Goal: Transaction & Acquisition: Purchase product/service

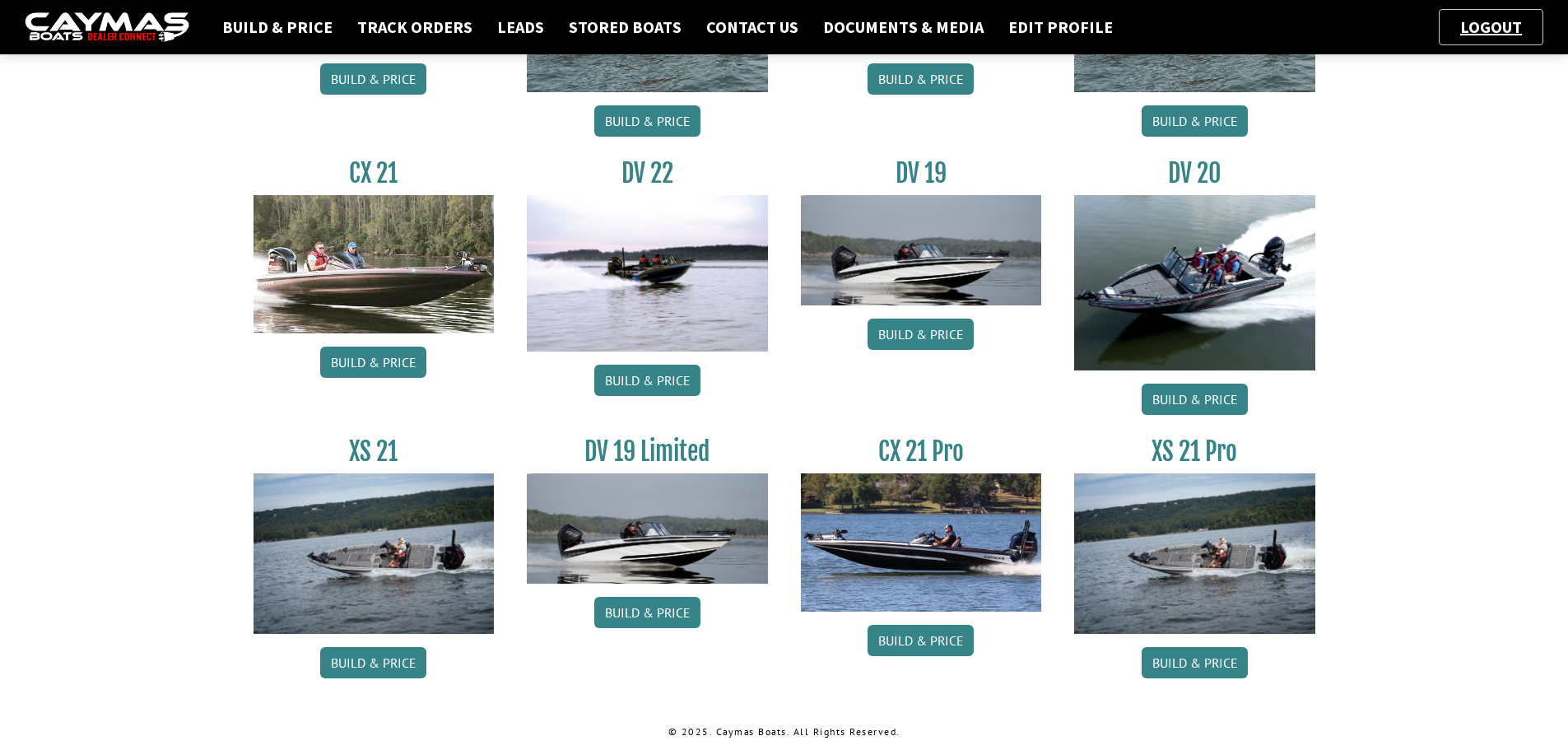
scroll to position [567, 0]
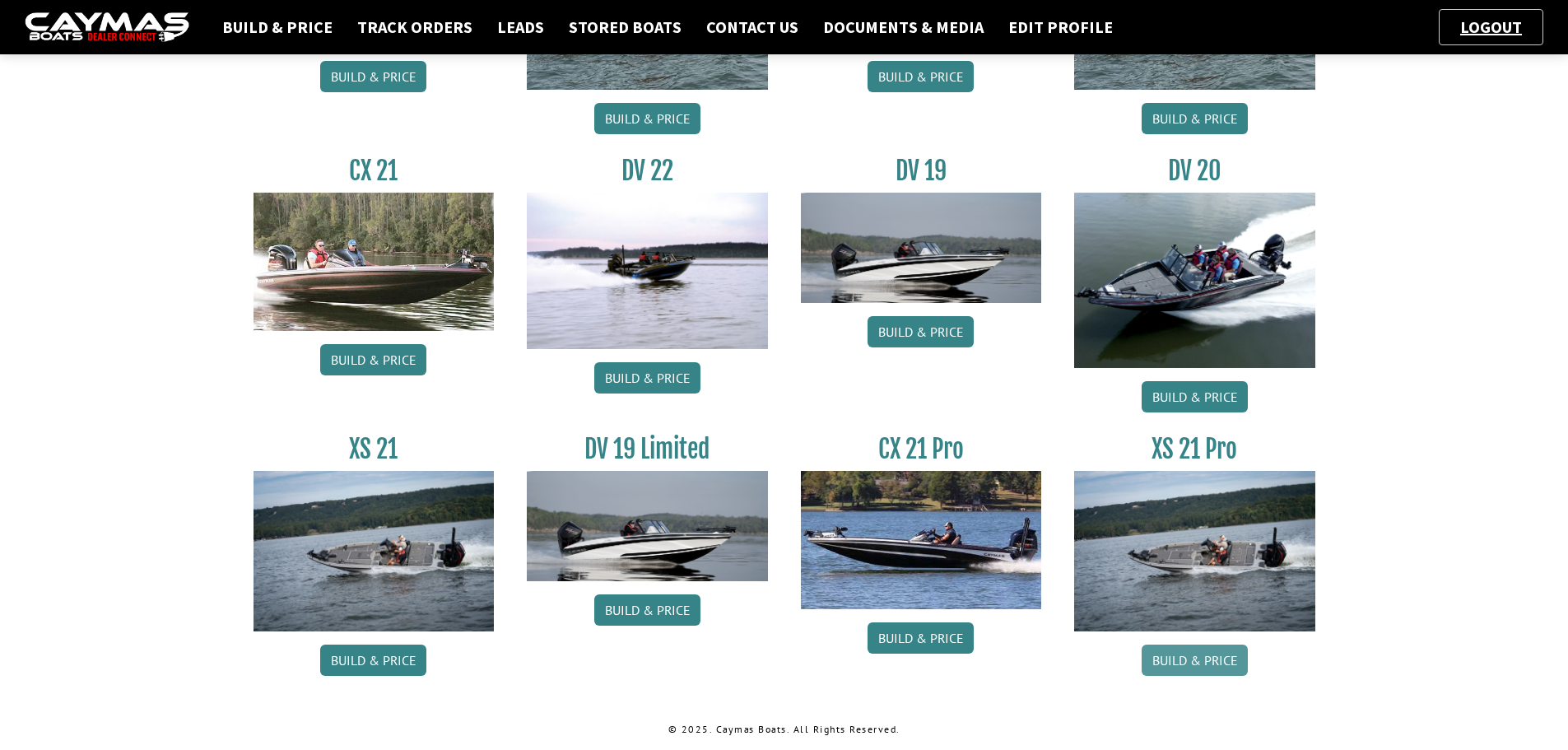
click at [1176, 658] on link "Build & Price" at bounding box center [1195, 660] width 106 height 31
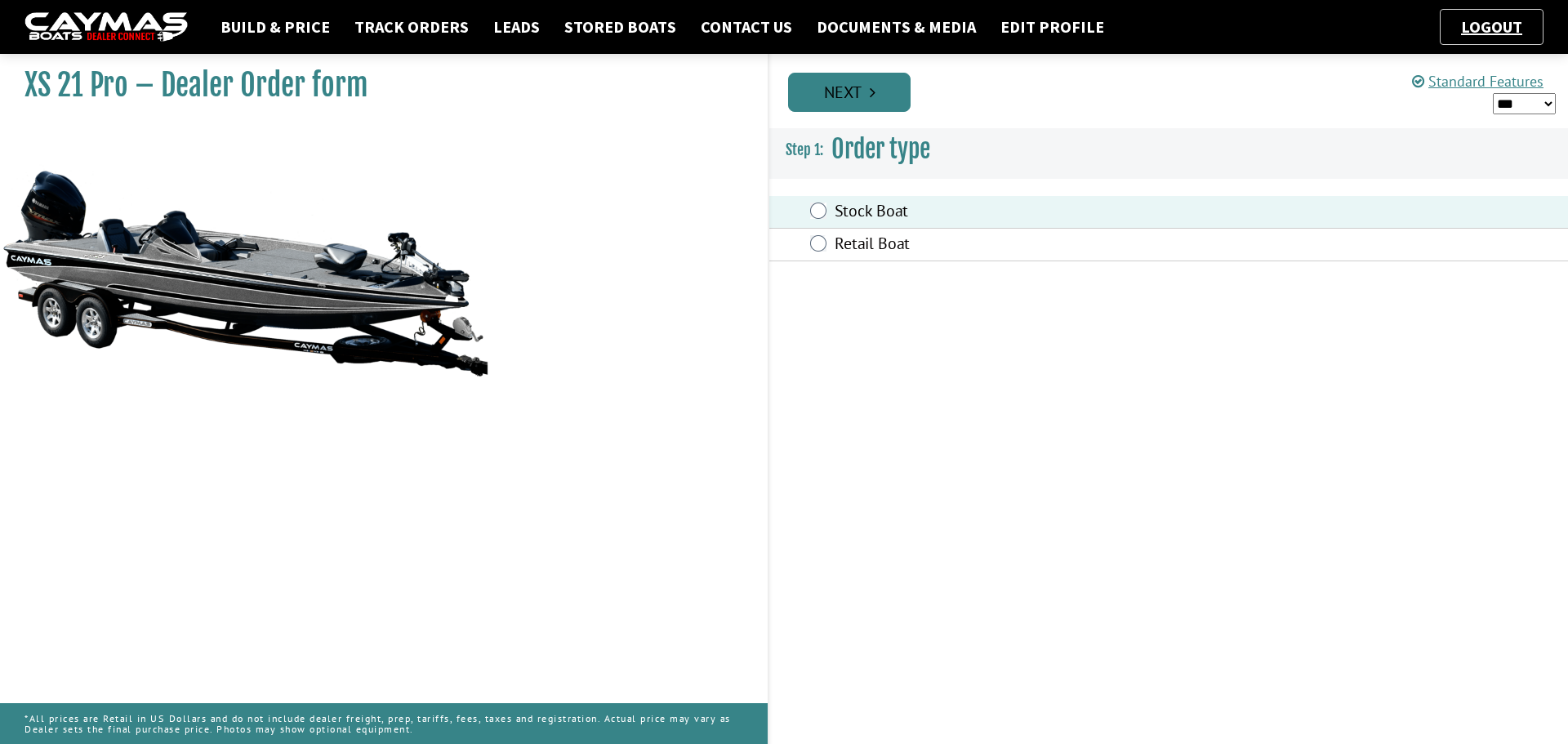
click at [845, 91] on link "Next" at bounding box center [850, 92] width 123 height 39
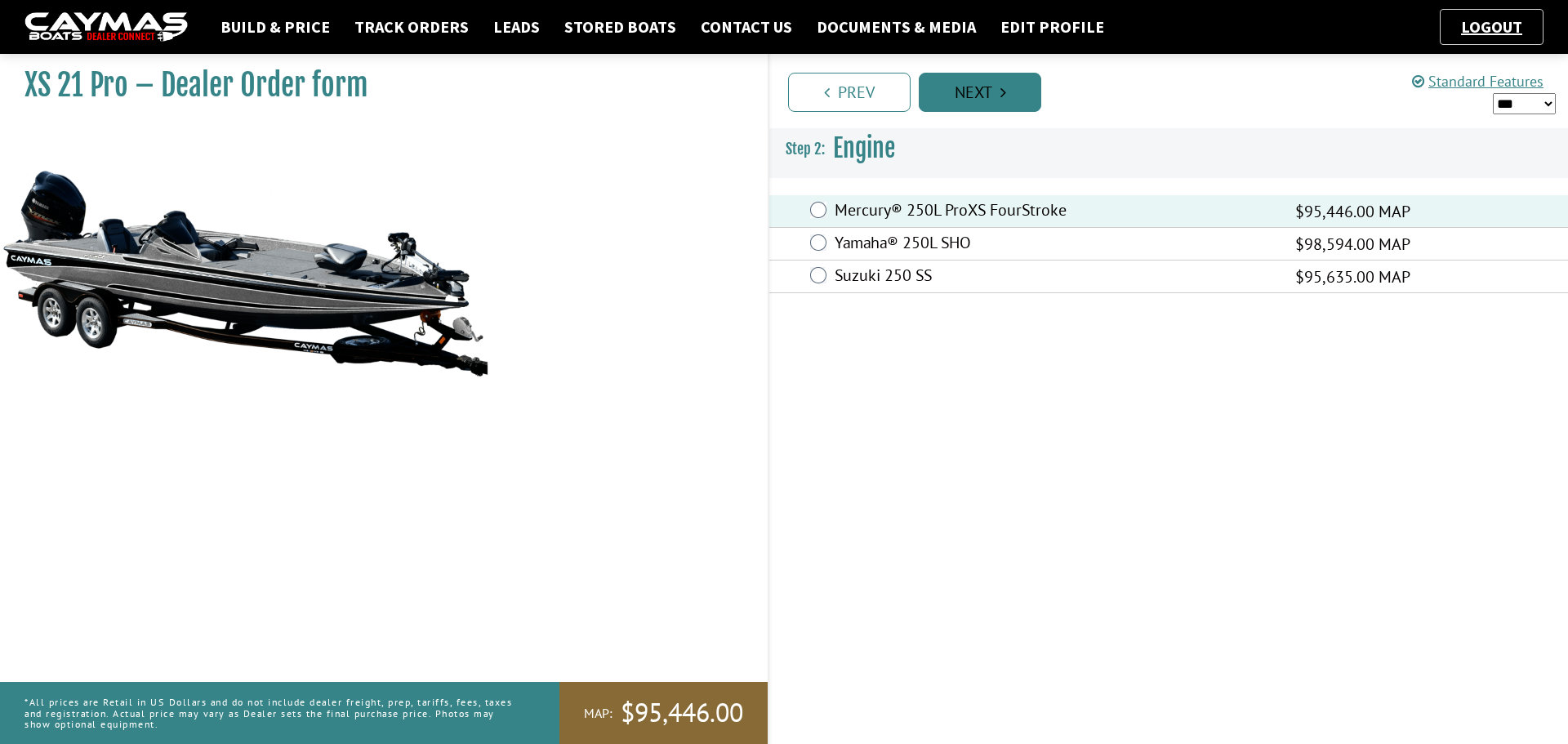
click at [956, 91] on link "Next" at bounding box center [980, 92] width 123 height 39
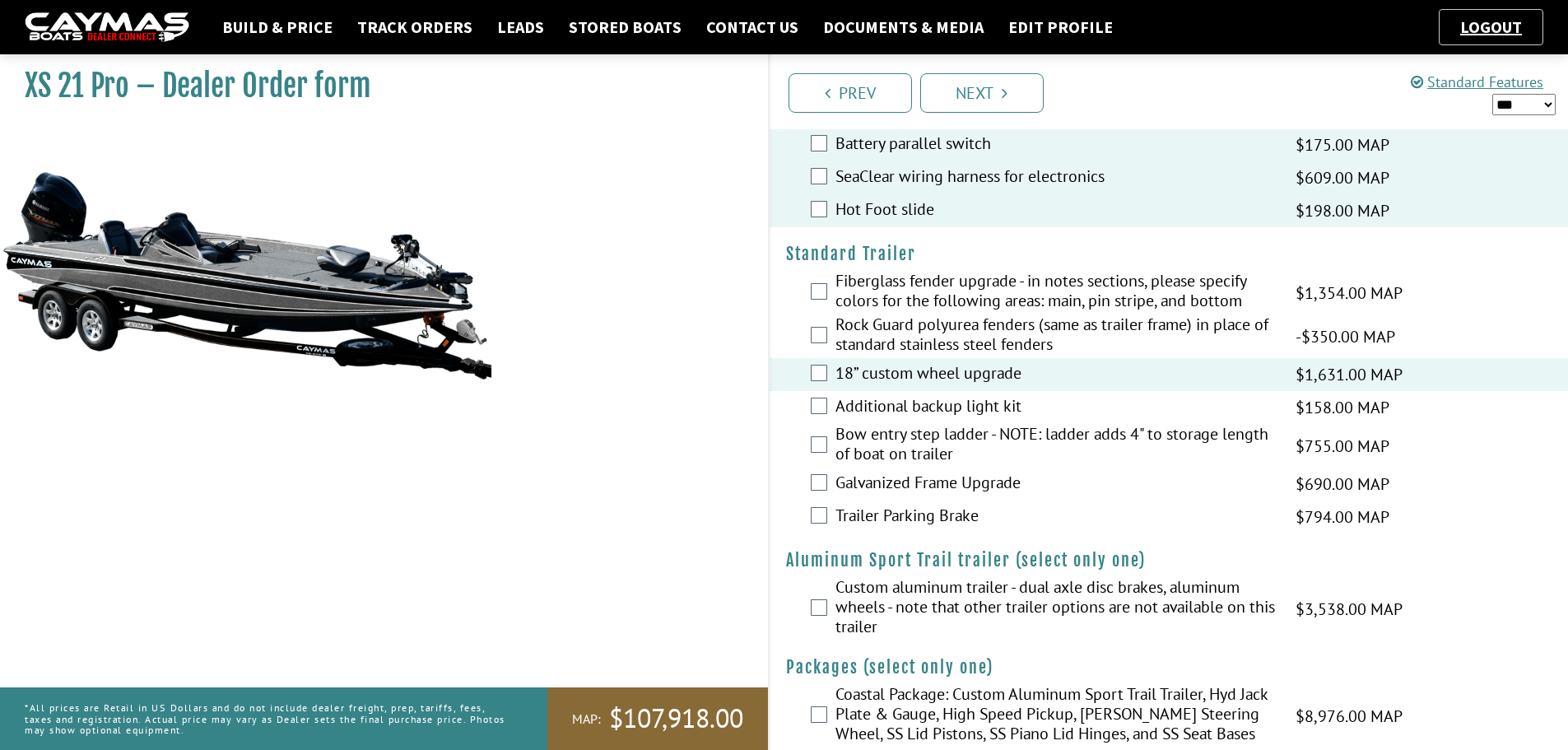
scroll to position [2149, 0]
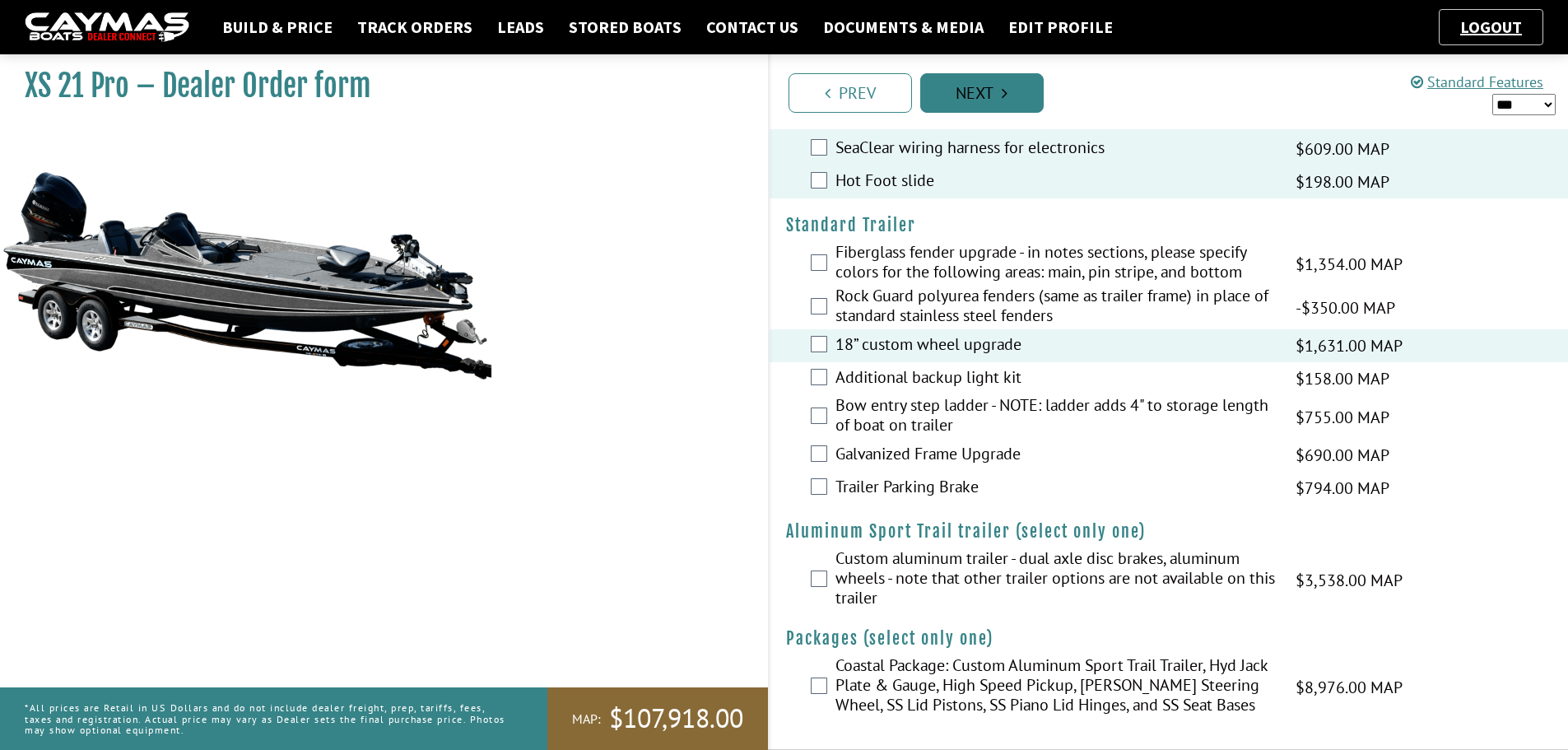
click at [979, 101] on link "Next" at bounding box center [982, 93] width 124 height 40
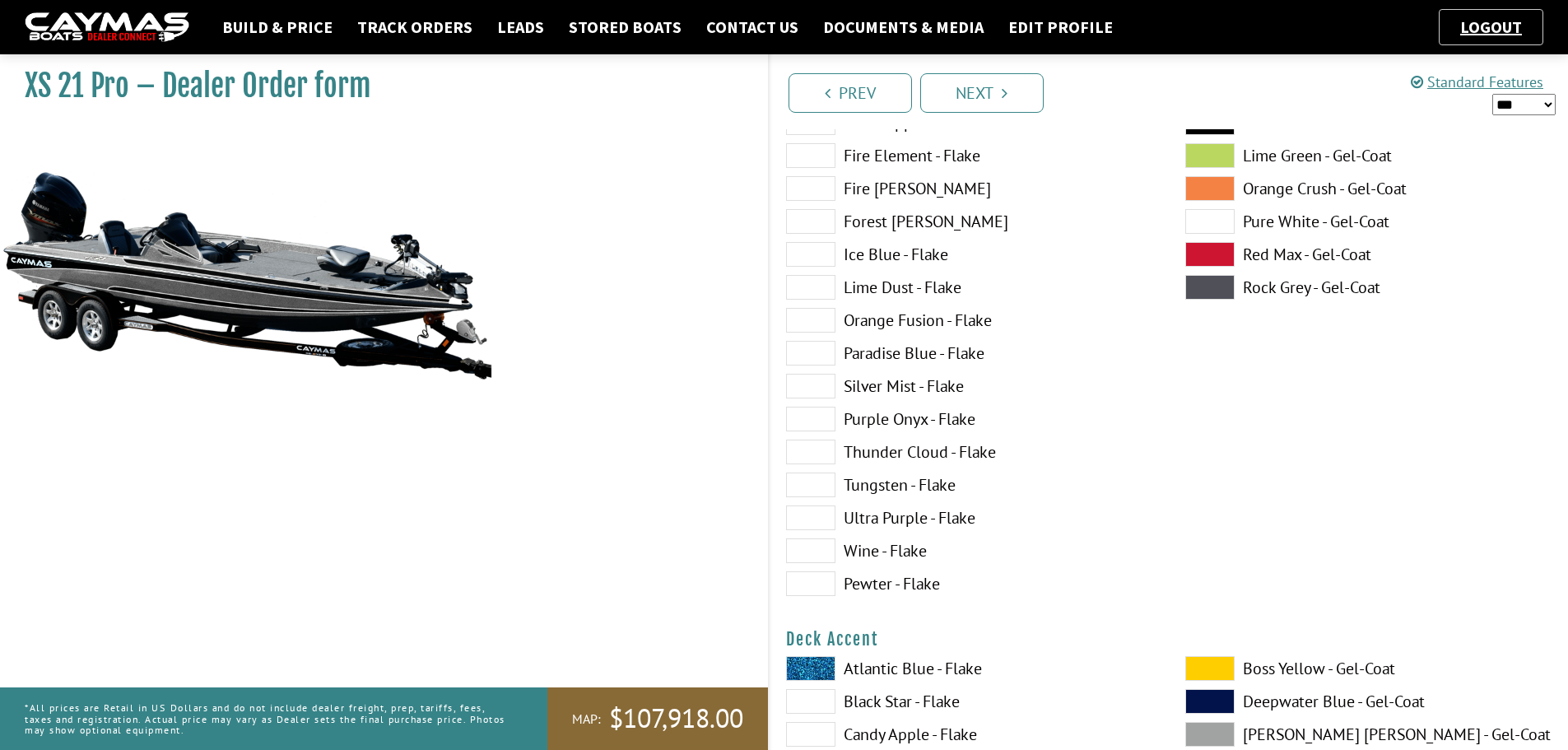
scroll to position [330, 0]
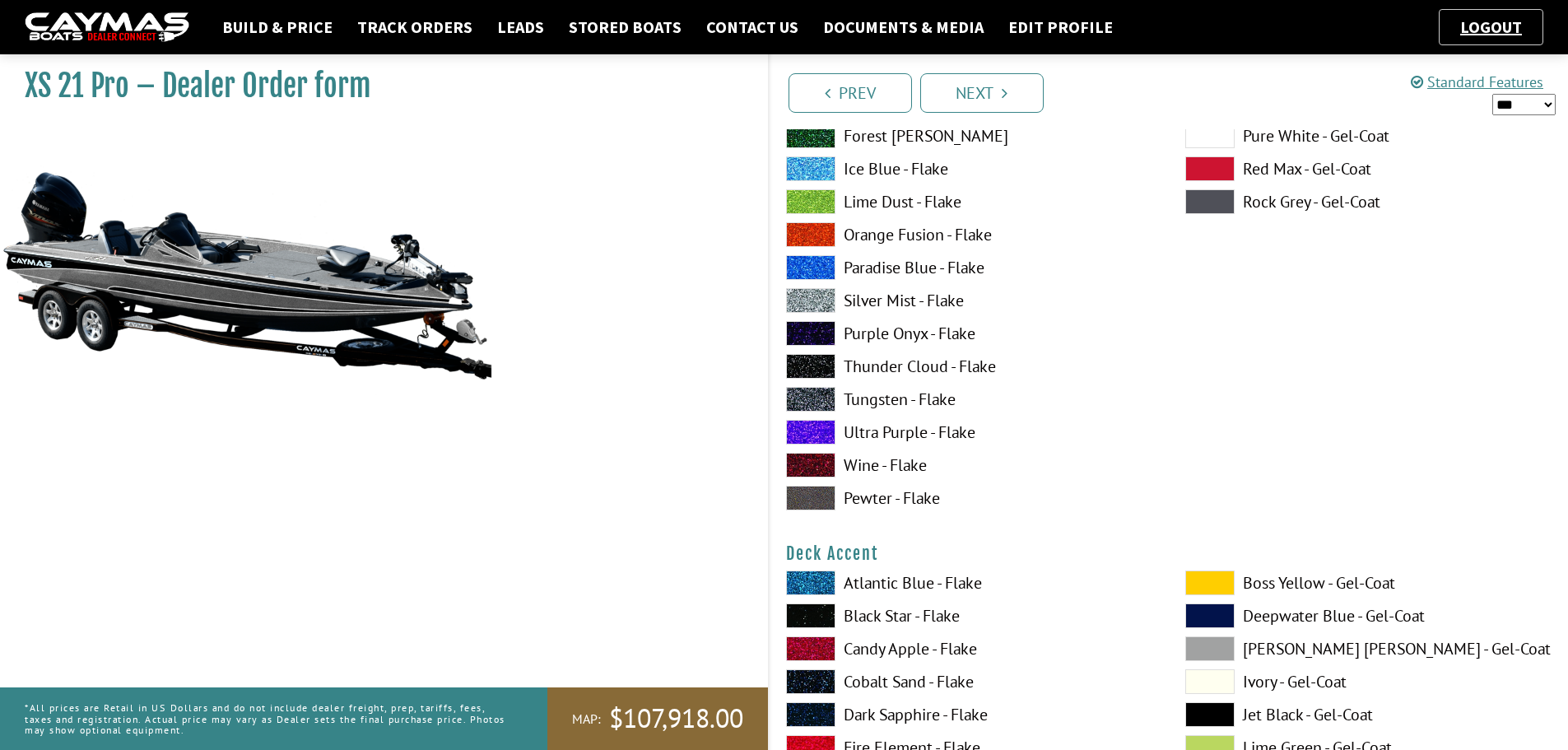
click at [816, 363] on span at bounding box center [810, 366] width 49 height 25
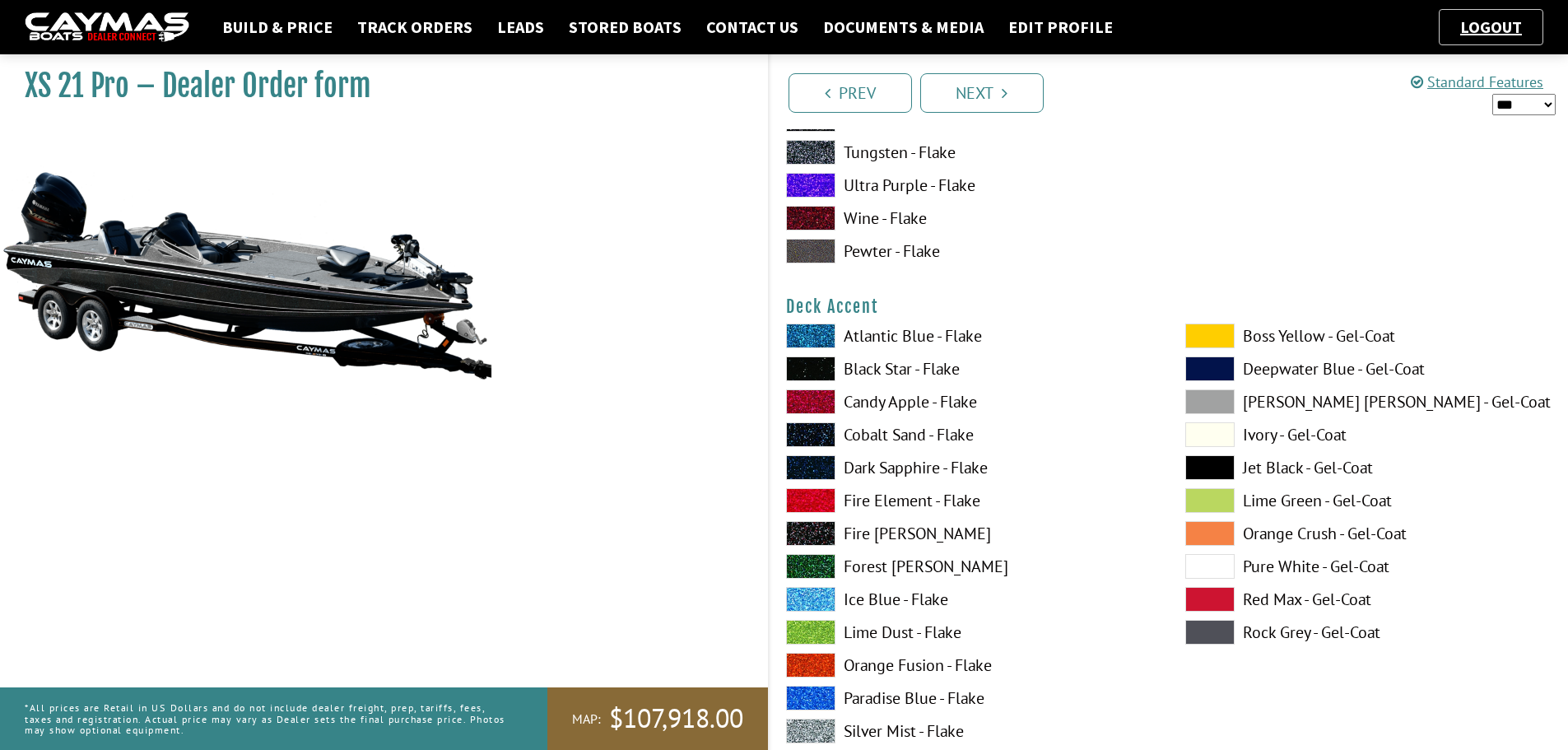
scroll to position [658, 0]
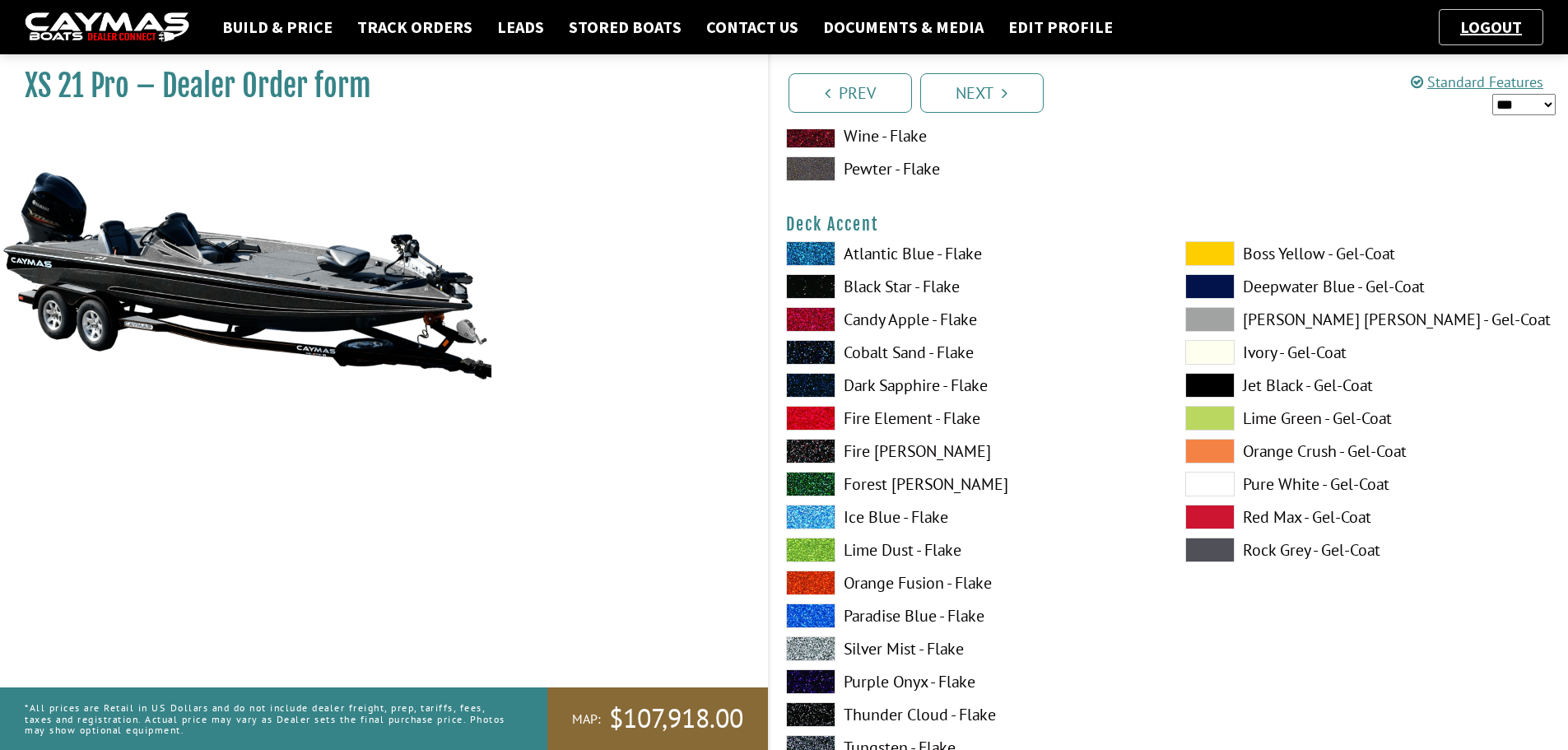
click at [1213, 485] on span at bounding box center [1209, 484] width 49 height 25
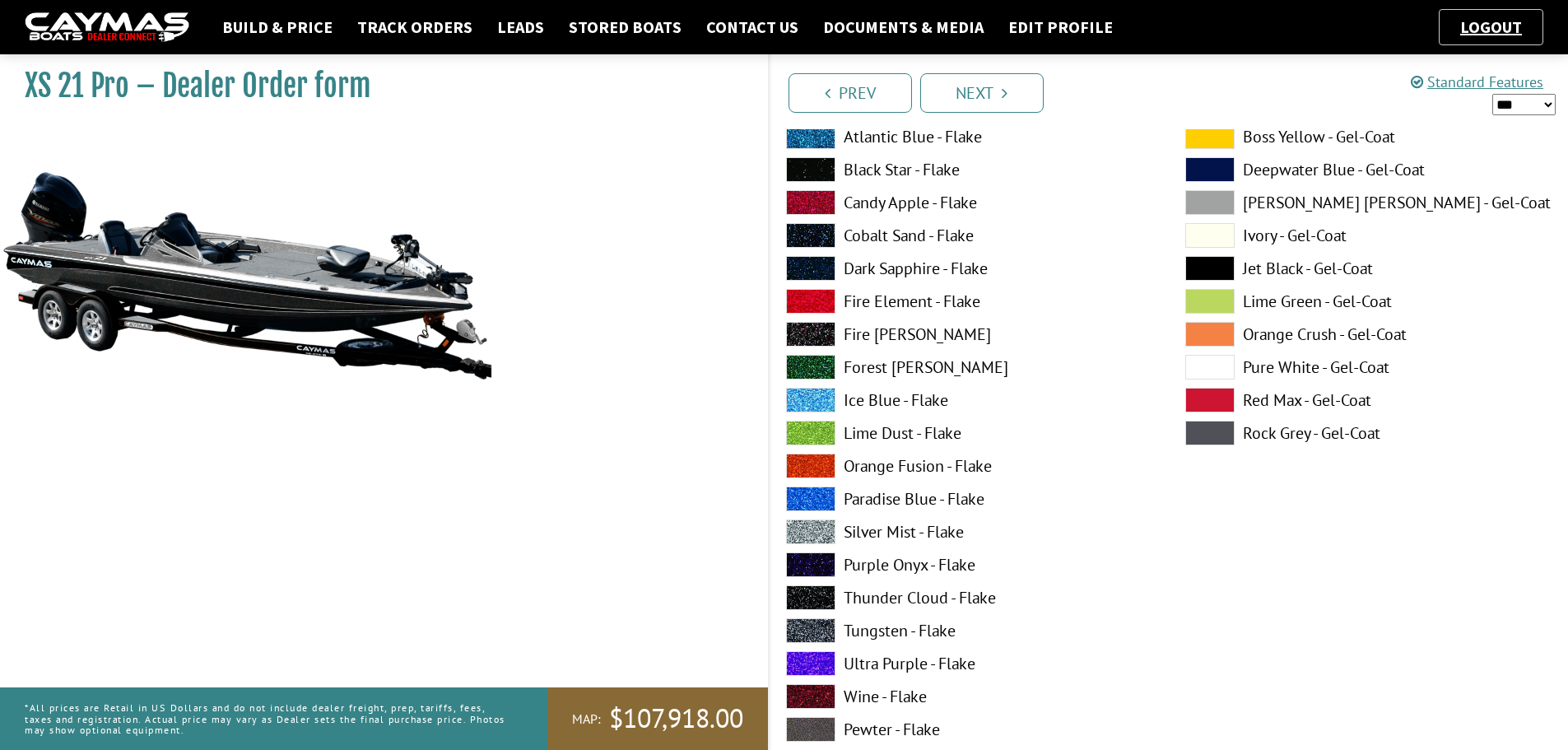
scroll to position [1482, 0]
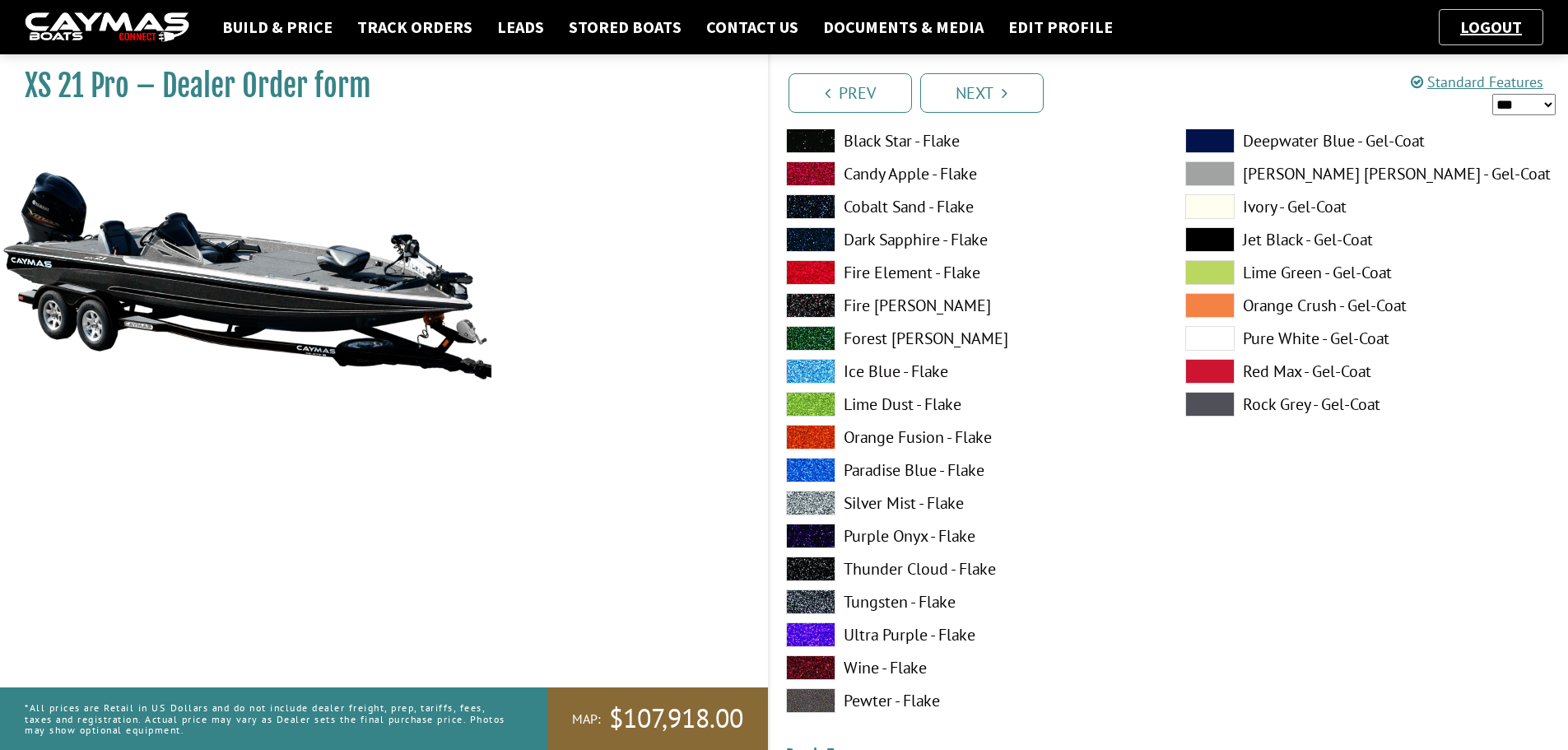
click at [887, 502] on label "Silver Mist - Flake" at bounding box center [969, 504] width 366 height 25
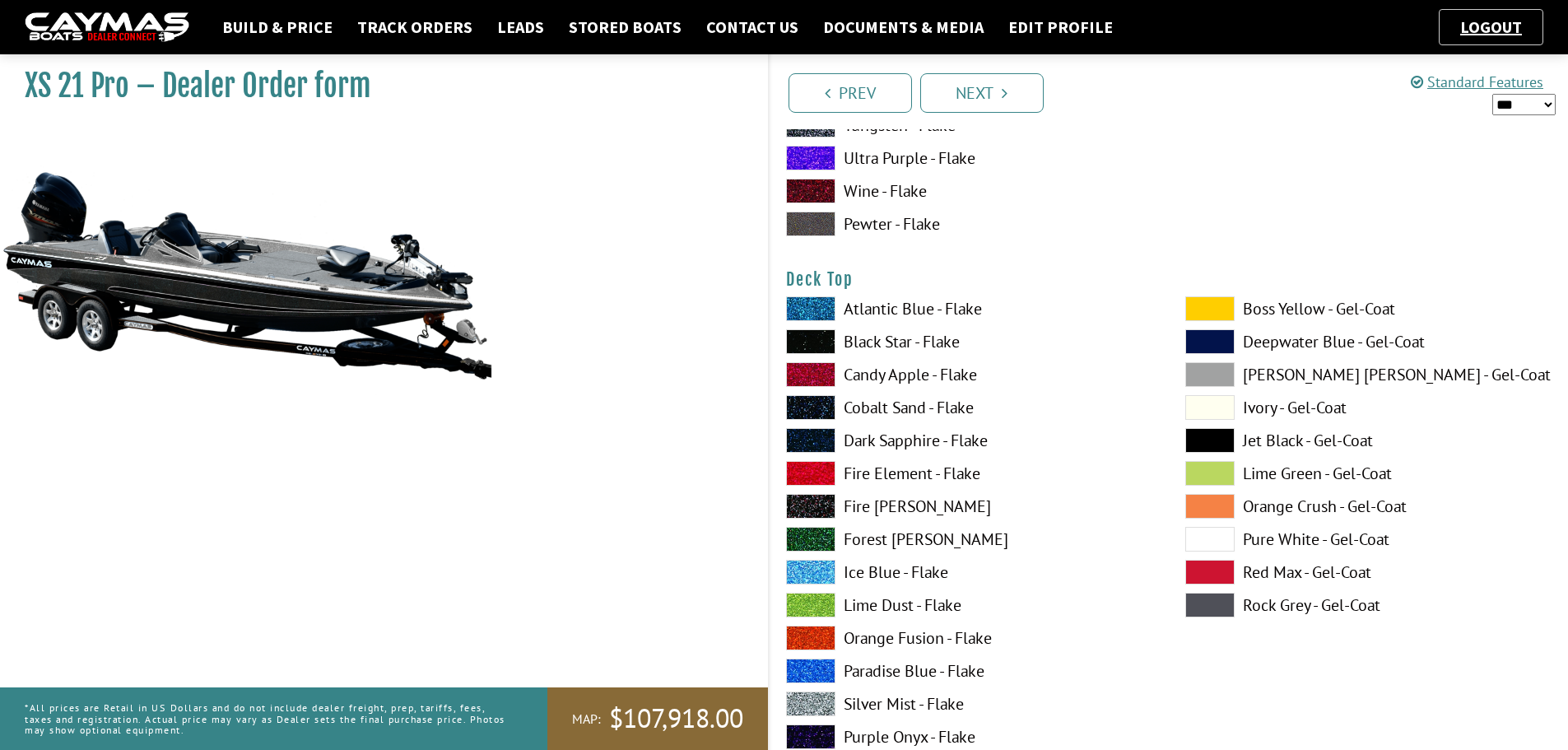
scroll to position [1976, 0]
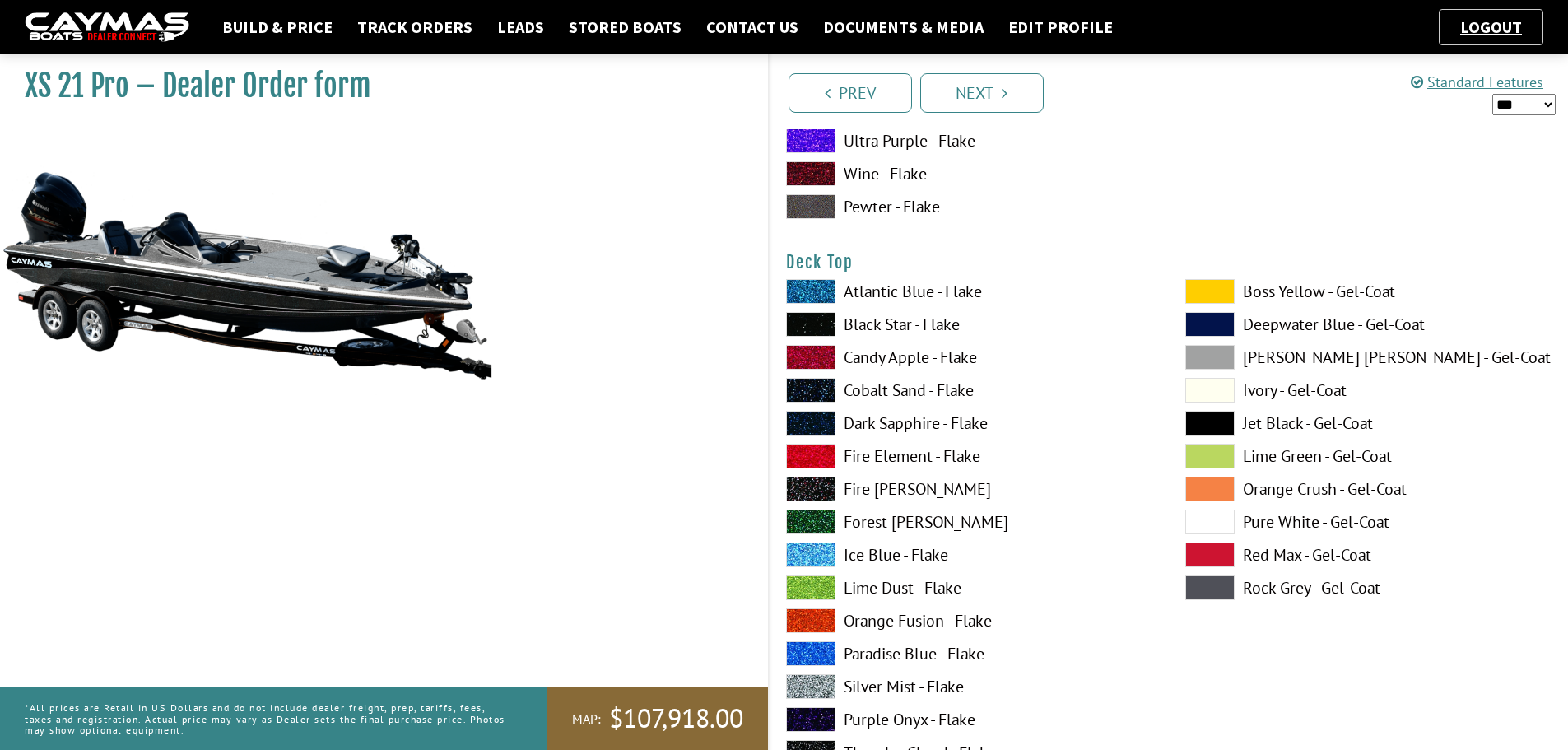
click at [1209, 517] on span at bounding box center [1209, 522] width 49 height 25
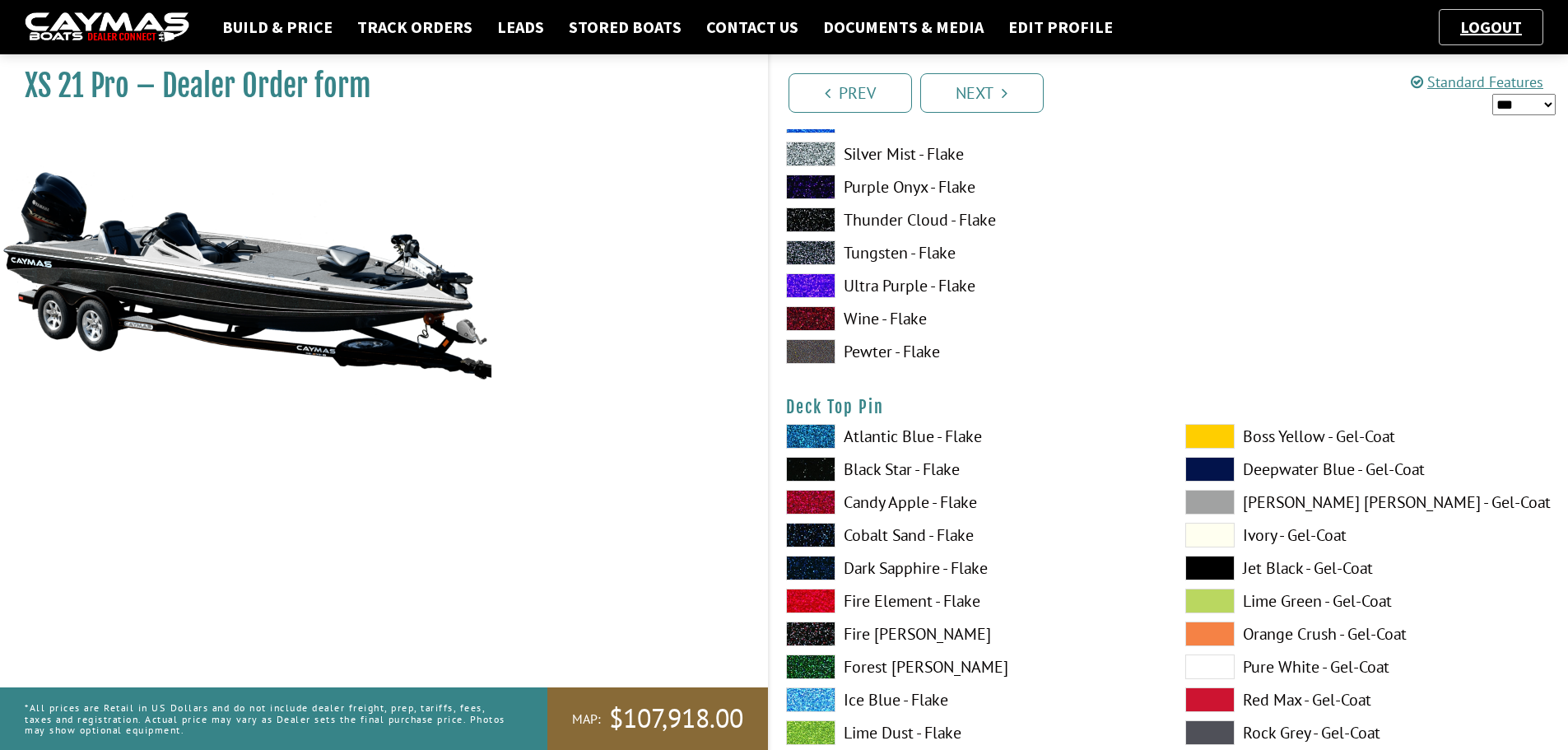
scroll to position [2634, 0]
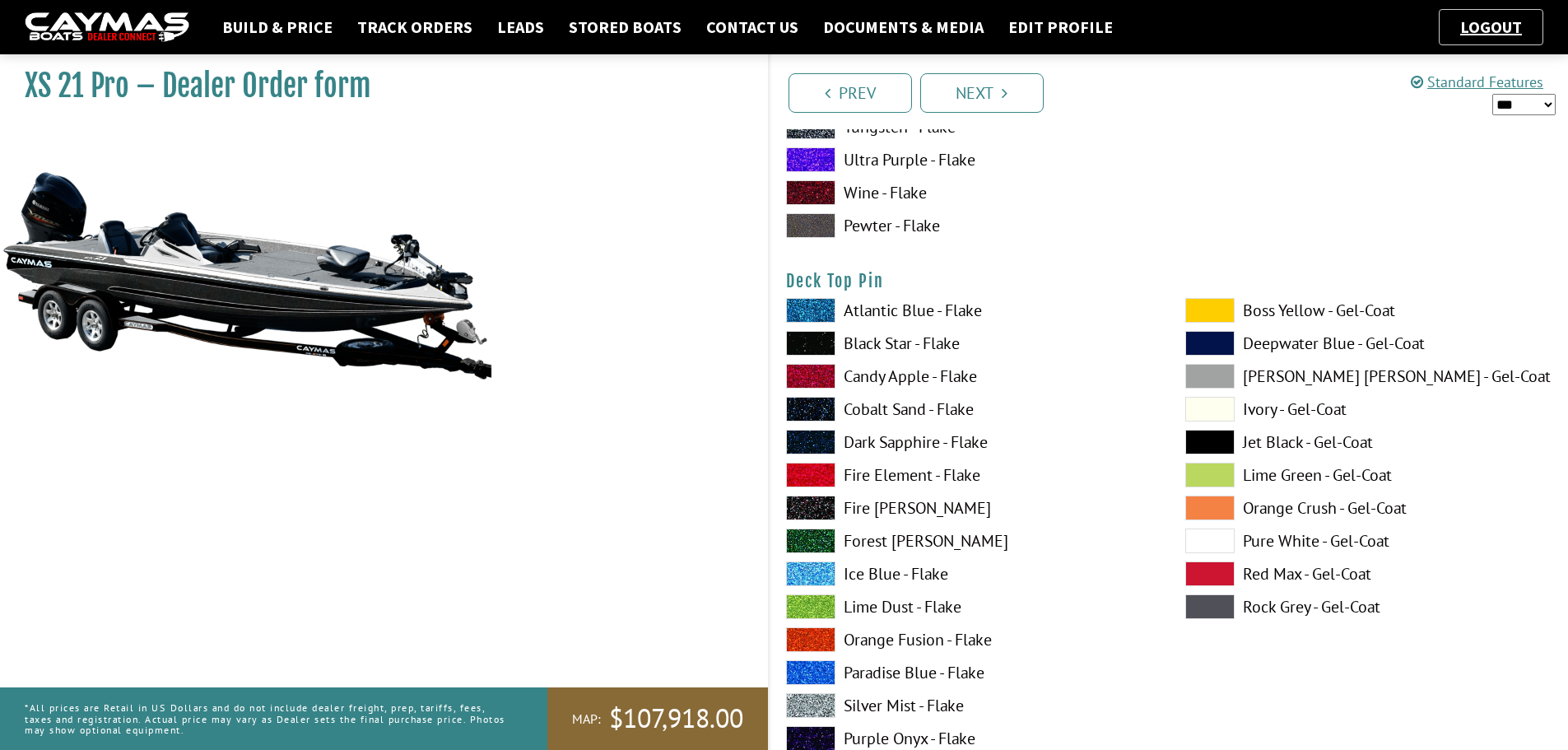
click at [1213, 532] on span at bounding box center [1209, 541] width 49 height 25
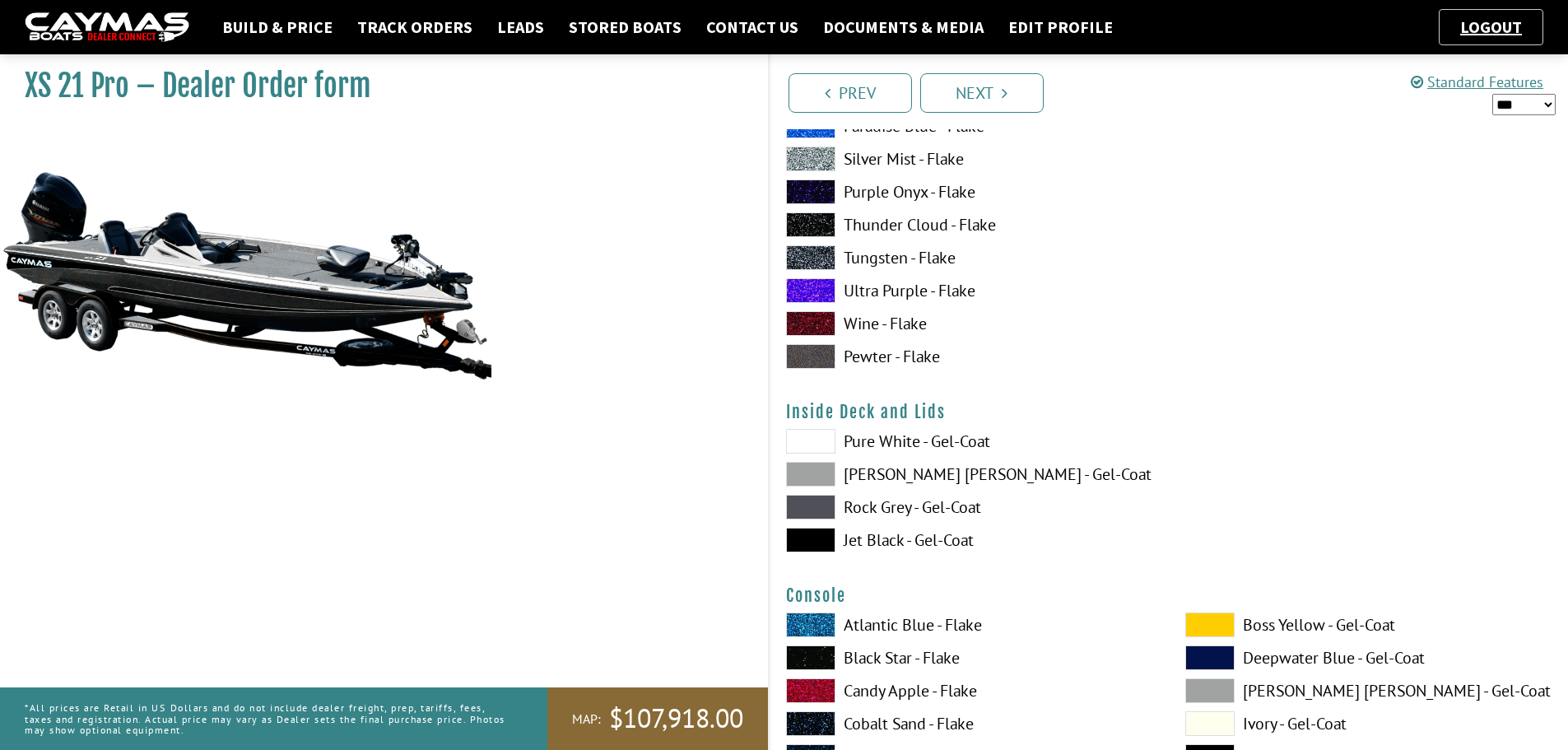
scroll to position [3210, 0]
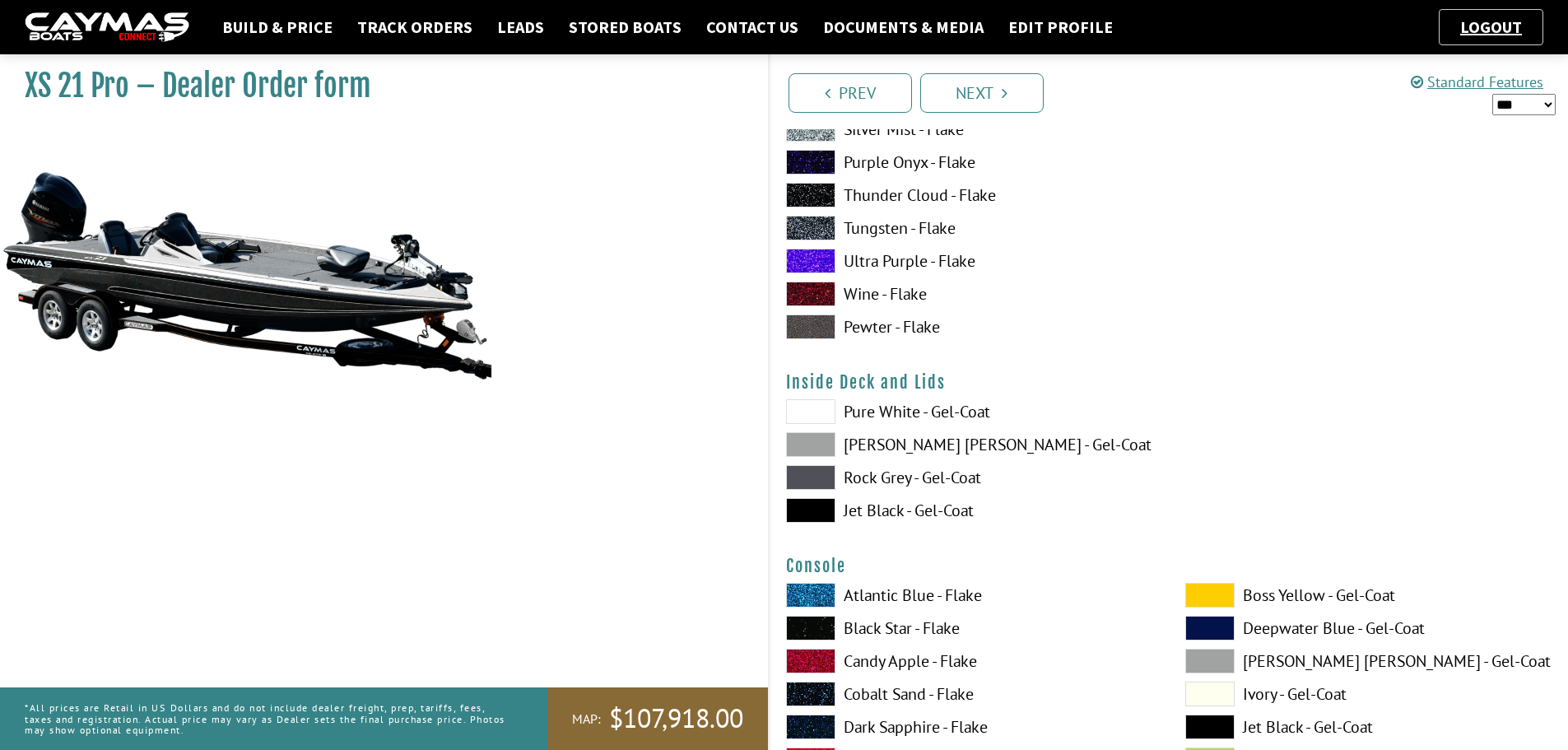
click at [824, 408] on span at bounding box center [810, 412] width 49 height 25
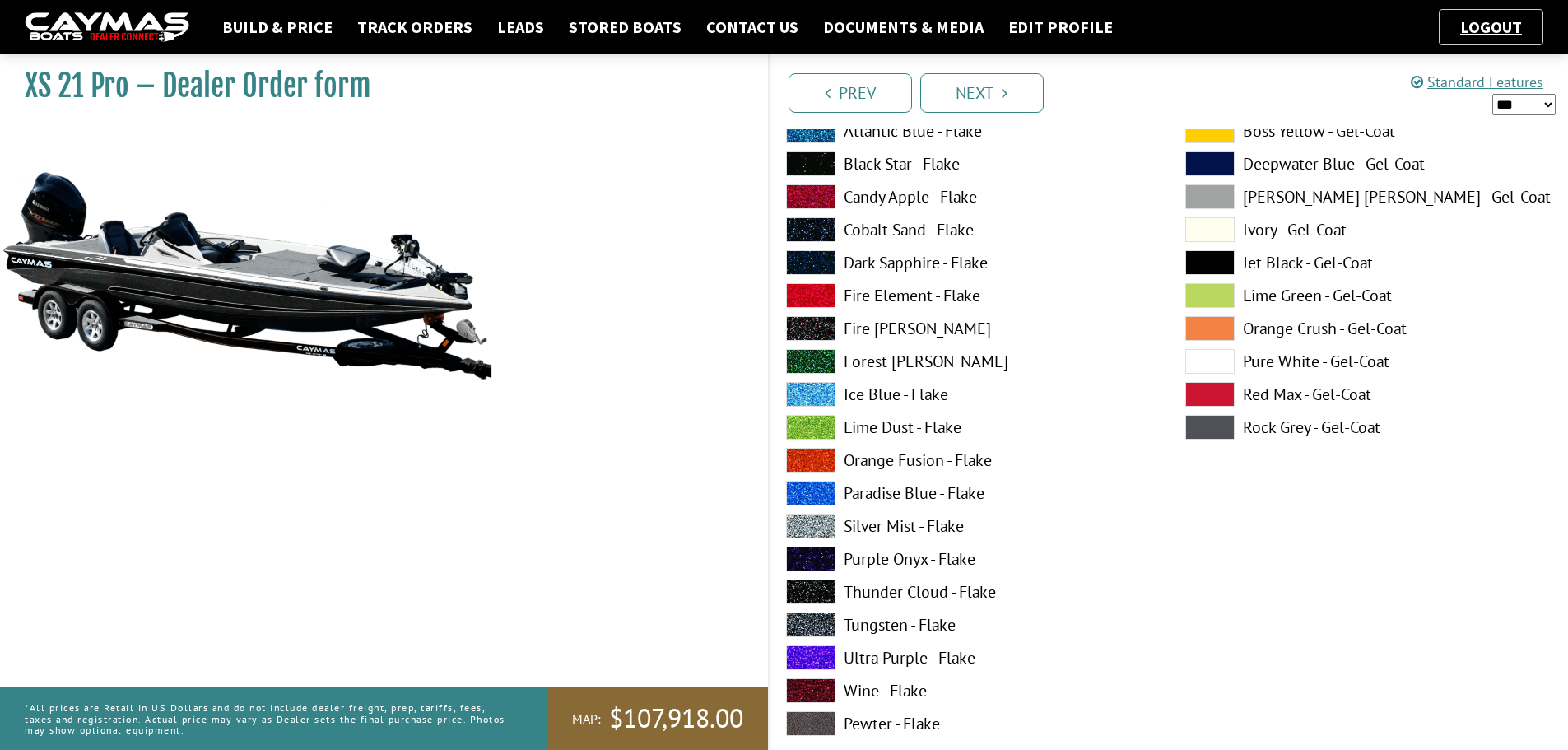
scroll to position [3704, 0]
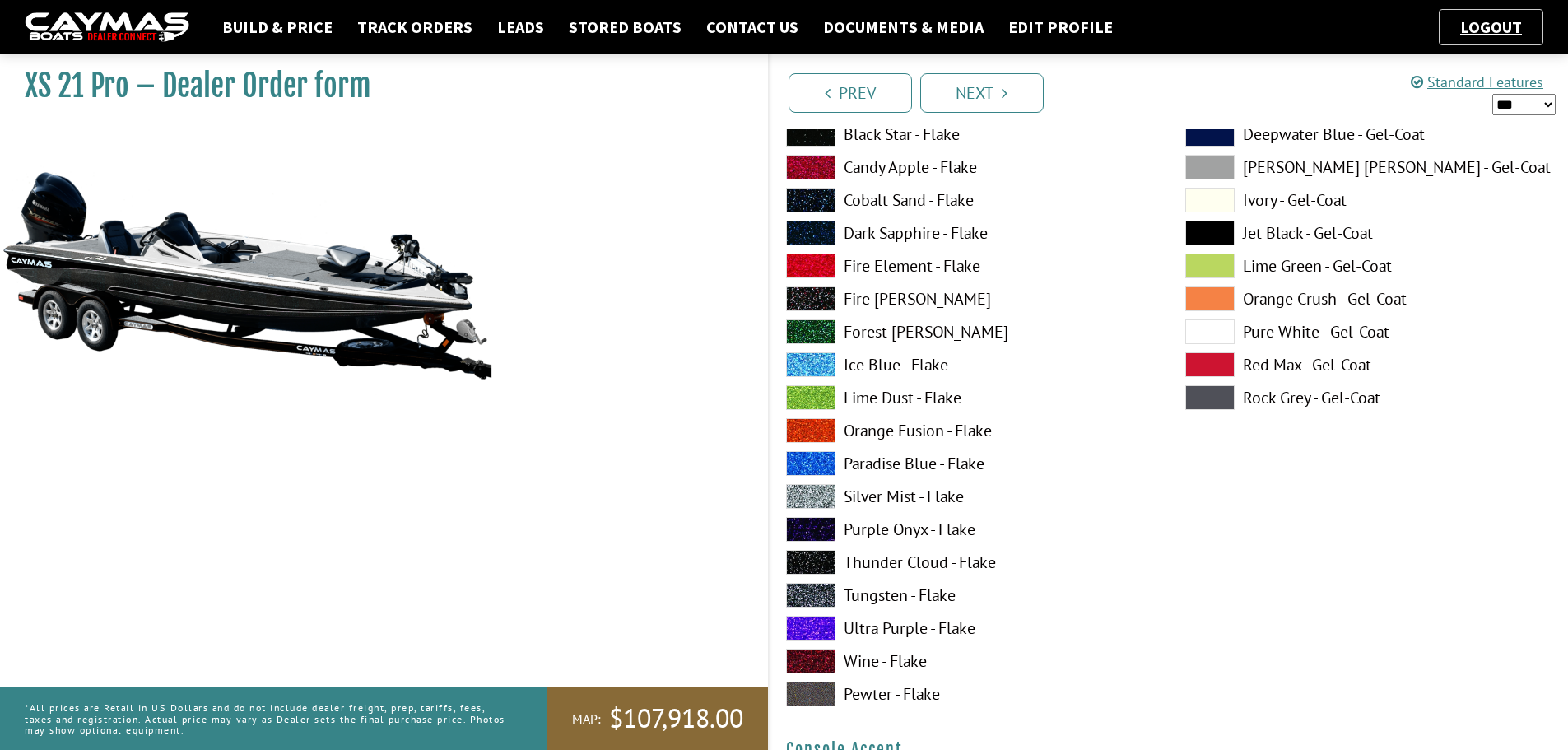
click at [968, 562] on label "Thunder Cloud - Flake" at bounding box center [969, 562] width 366 height 25
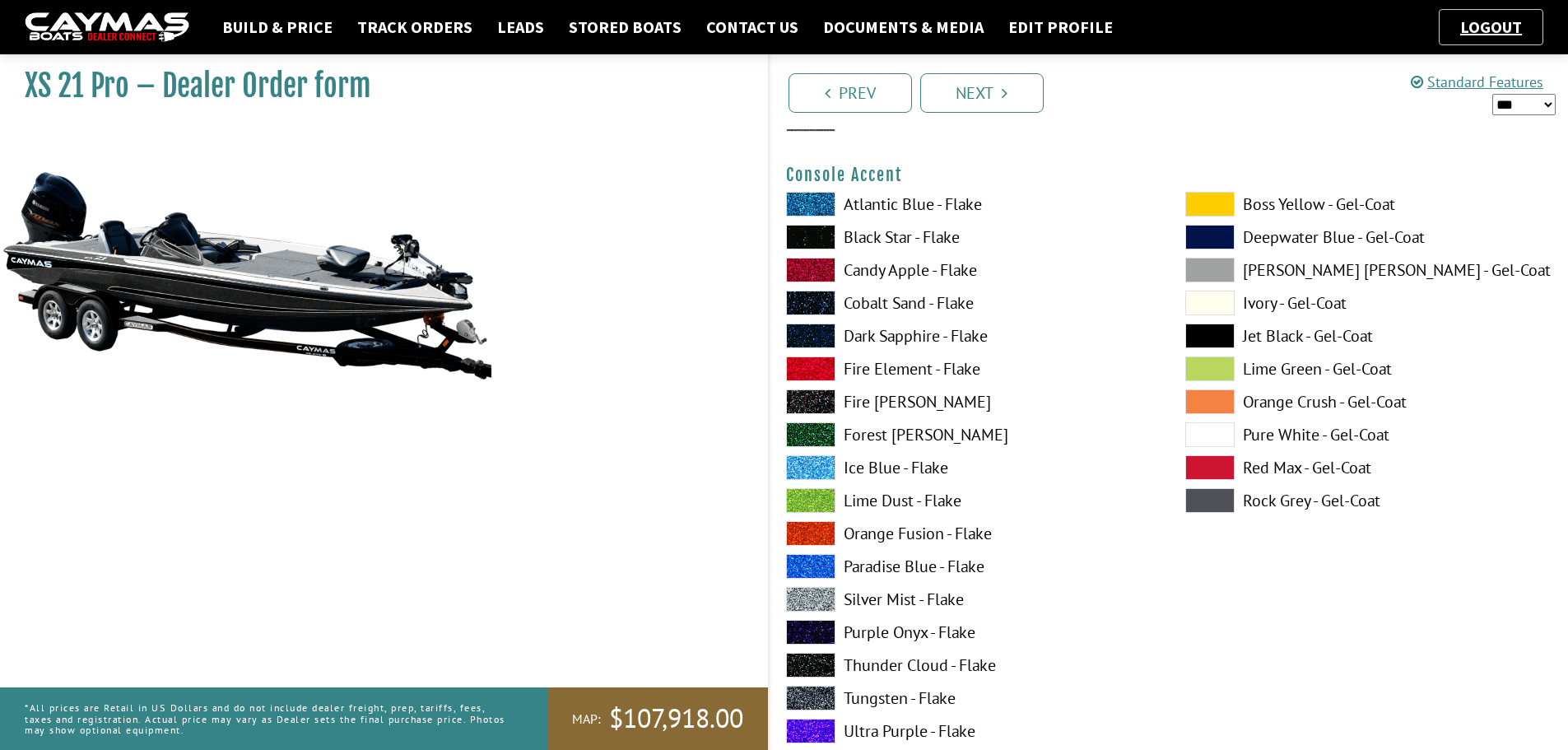
scroll to position [4280, 0]
click at [1218, 427] on span at bounding box center [1209, 433] width 49 height 25
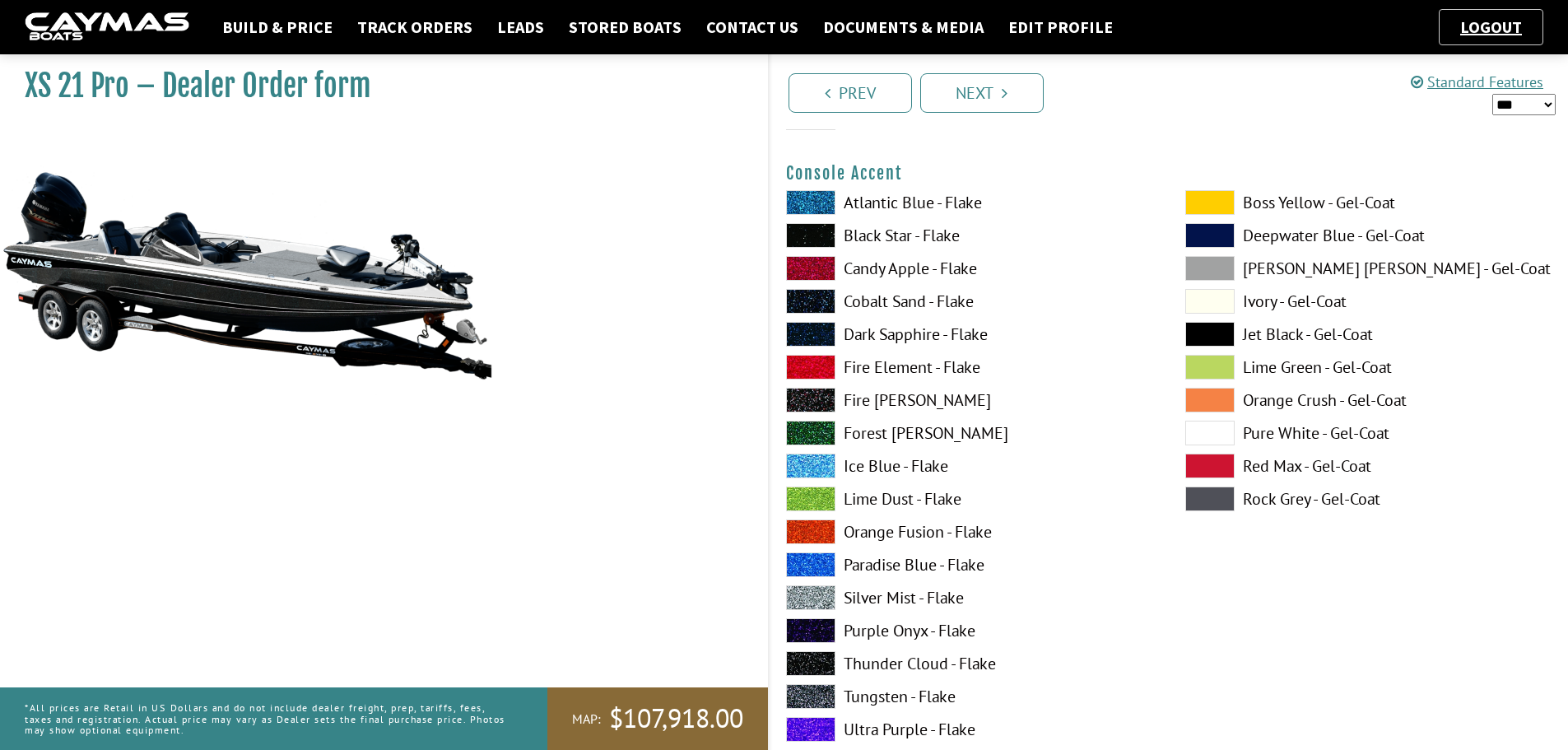
click at [821, 596] on span at bounding box center [810, 597] width 49 height 25
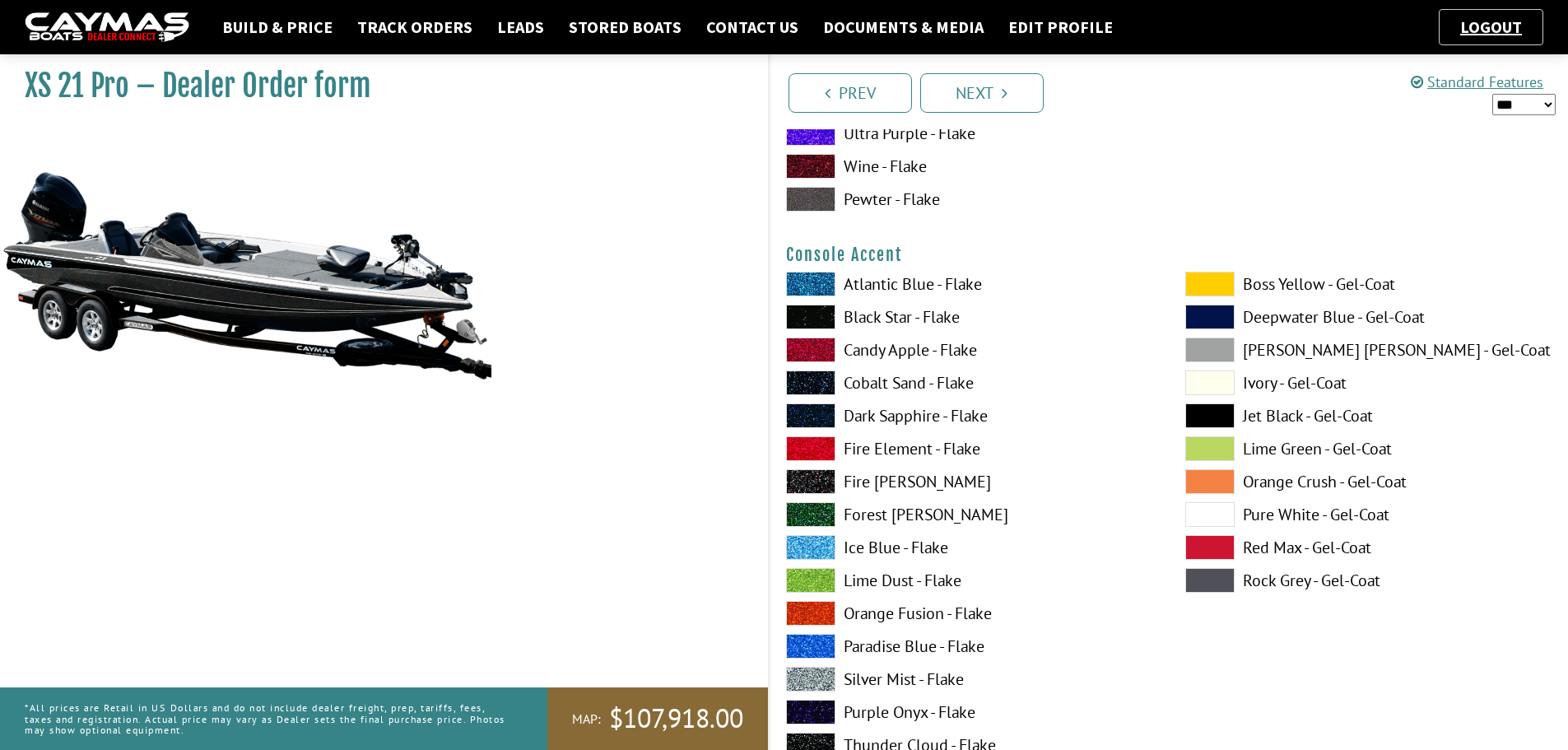
scroll to position [4197, 0]
click at [1205, 510] on span at bounding box center [1209, 515] width 49 height 25
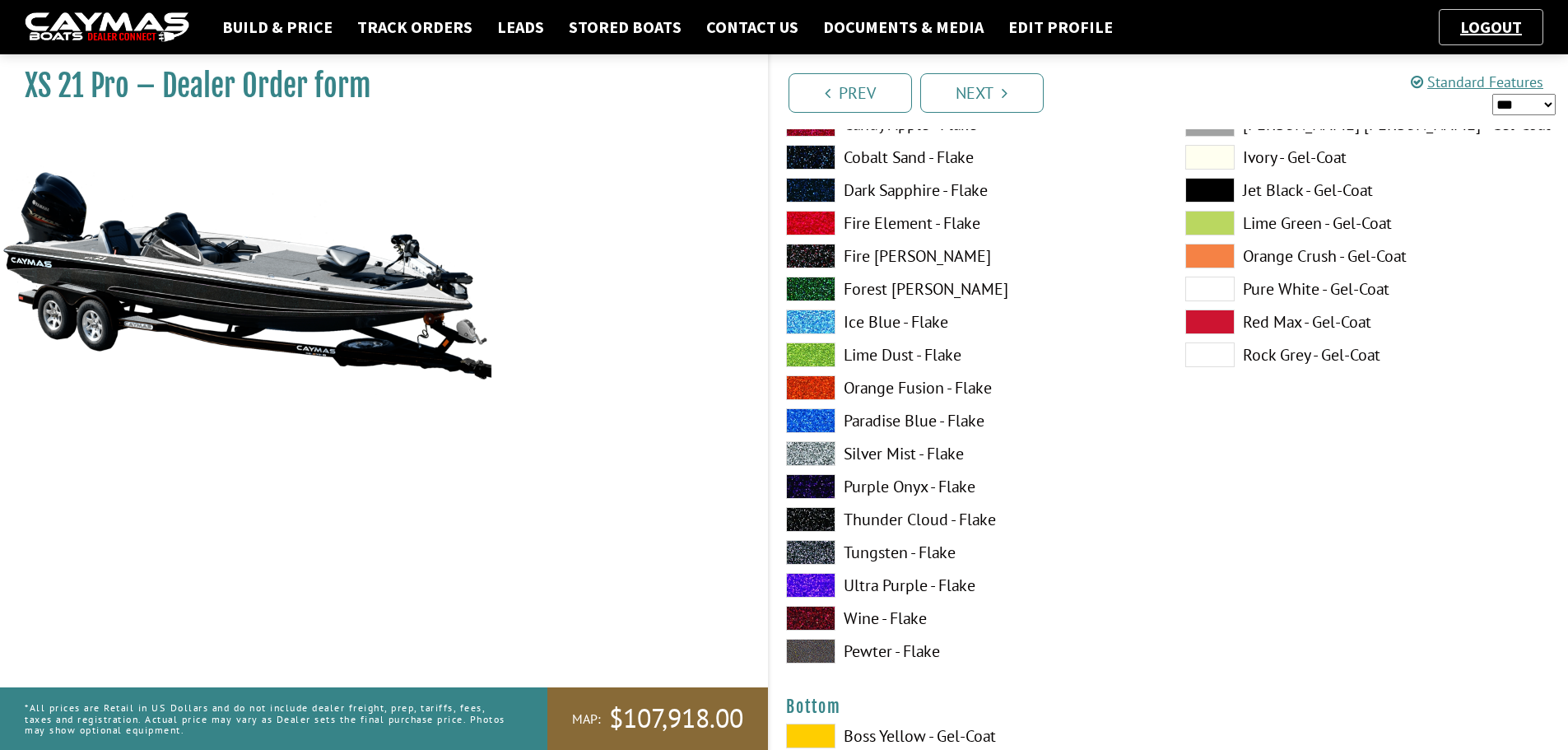
scroll to position [5103, 0]
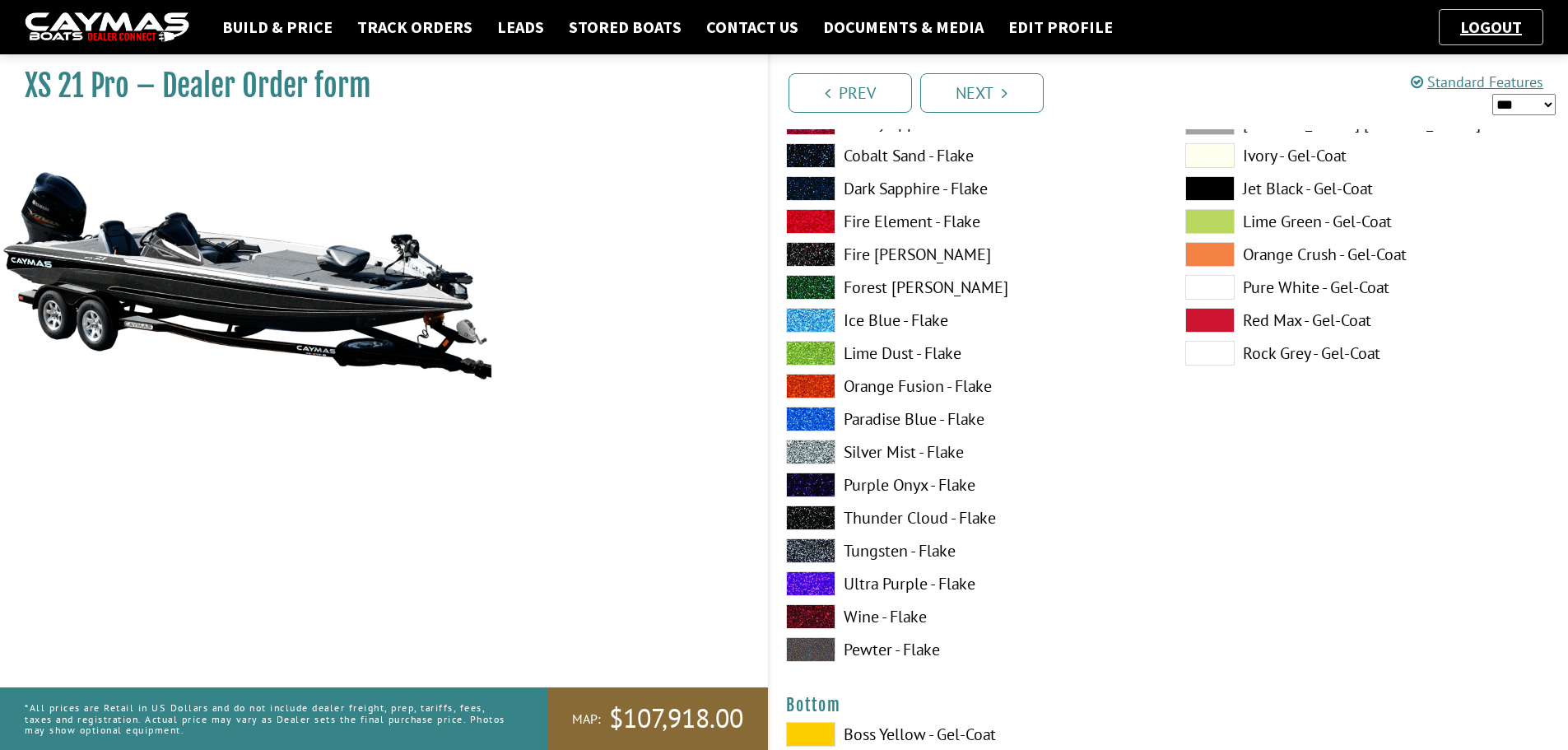
click at [848, 457] on label "Silver Mist - Flake" at bounding box center [969, 452] width 366 height 25
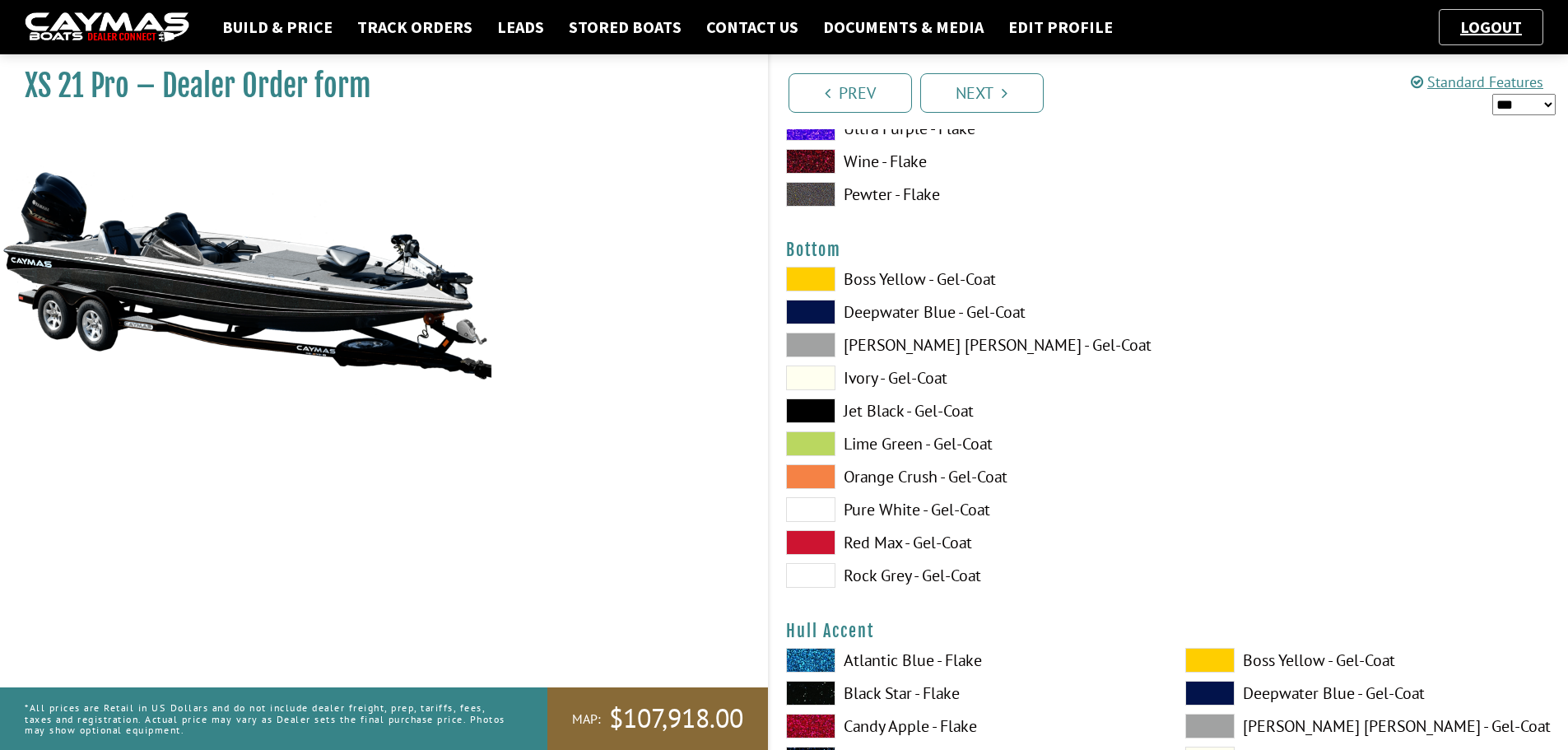
scroll to position [5597, 0]
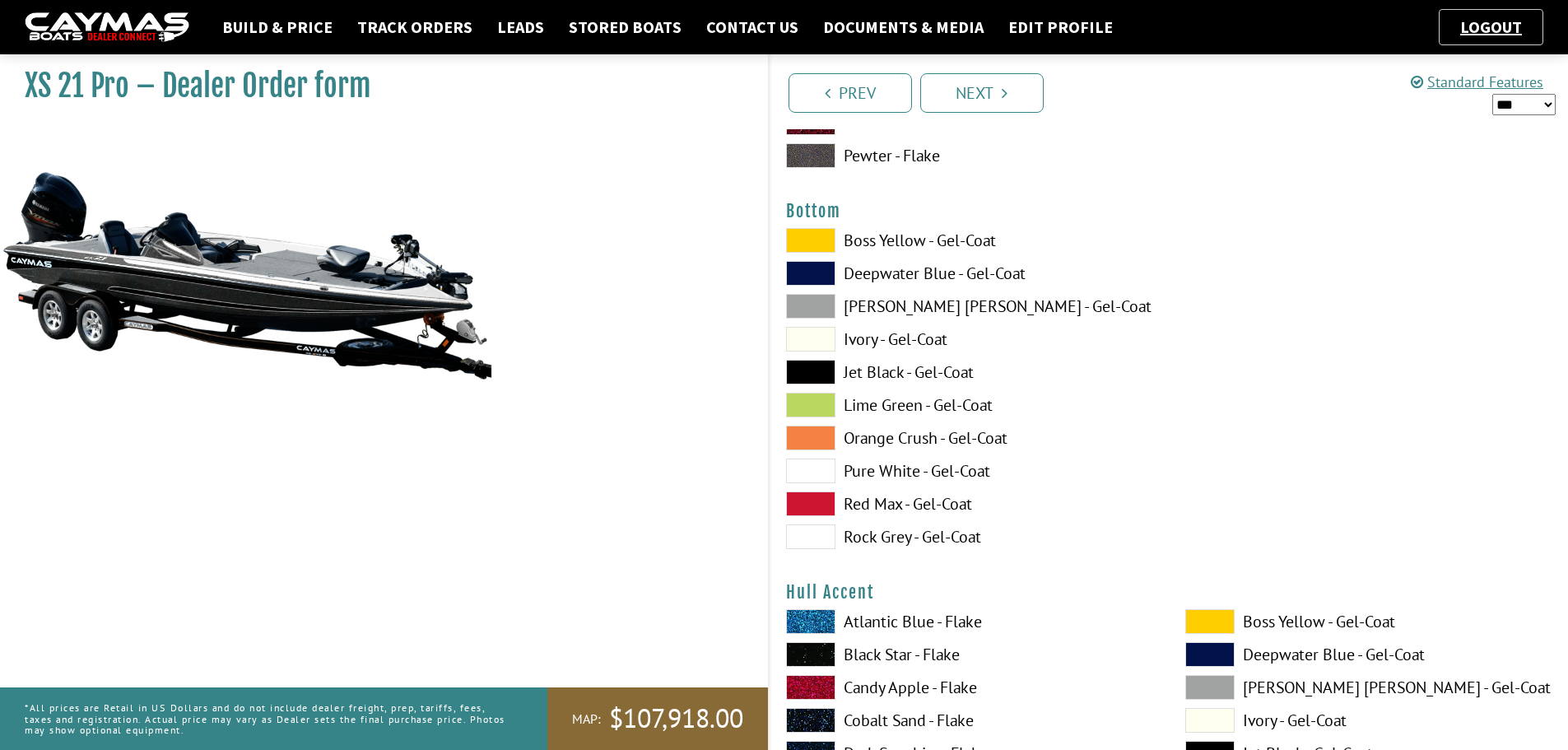
click at [822, 370] on span at bounding box center [810, 372] width 49 height 25
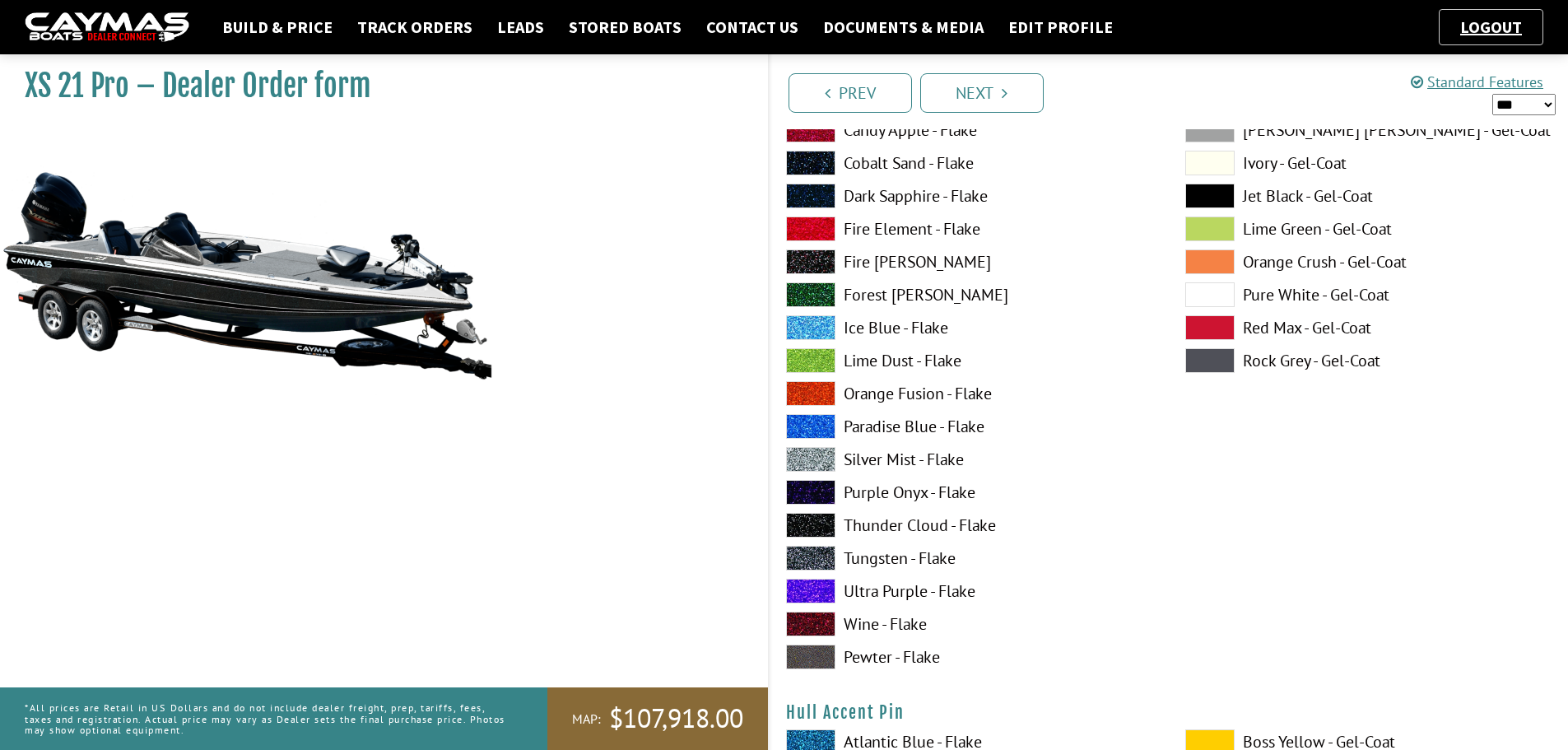
scroll to position [6255, 0]
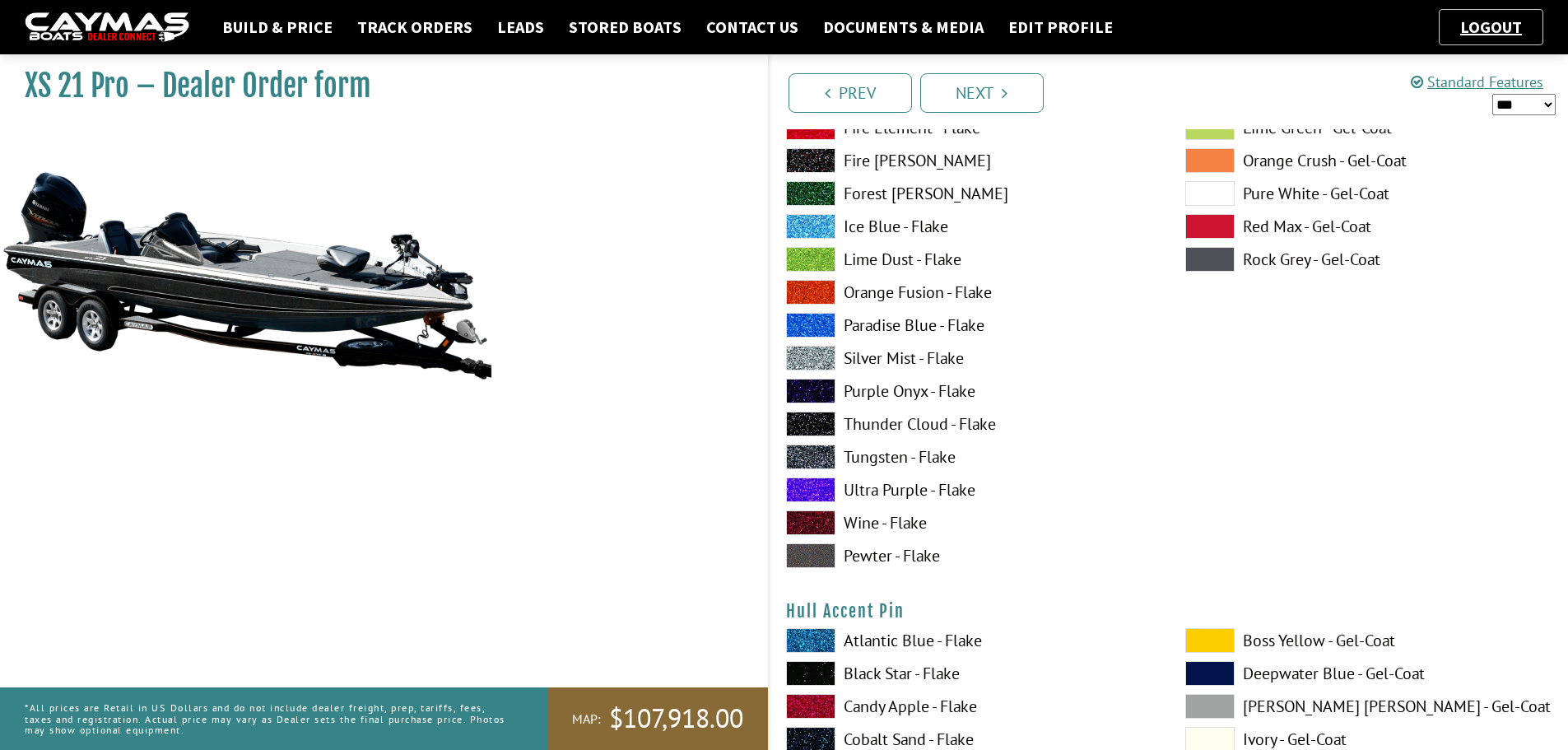
click at [955, 425] on label "Thunder Cloud - Flake" at bounding box center [969, 424] width 366 height 25
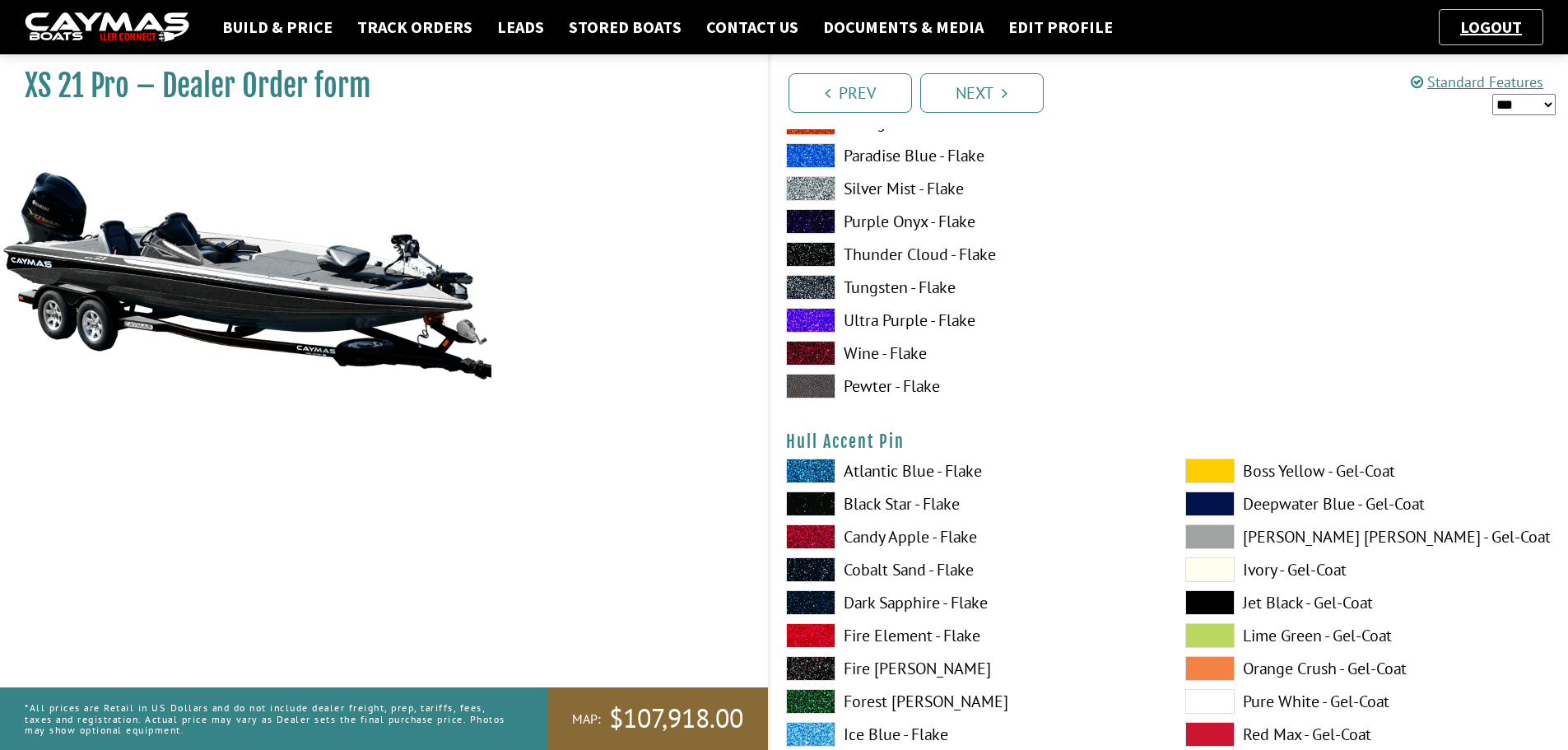
scroll to position [6503, 0]
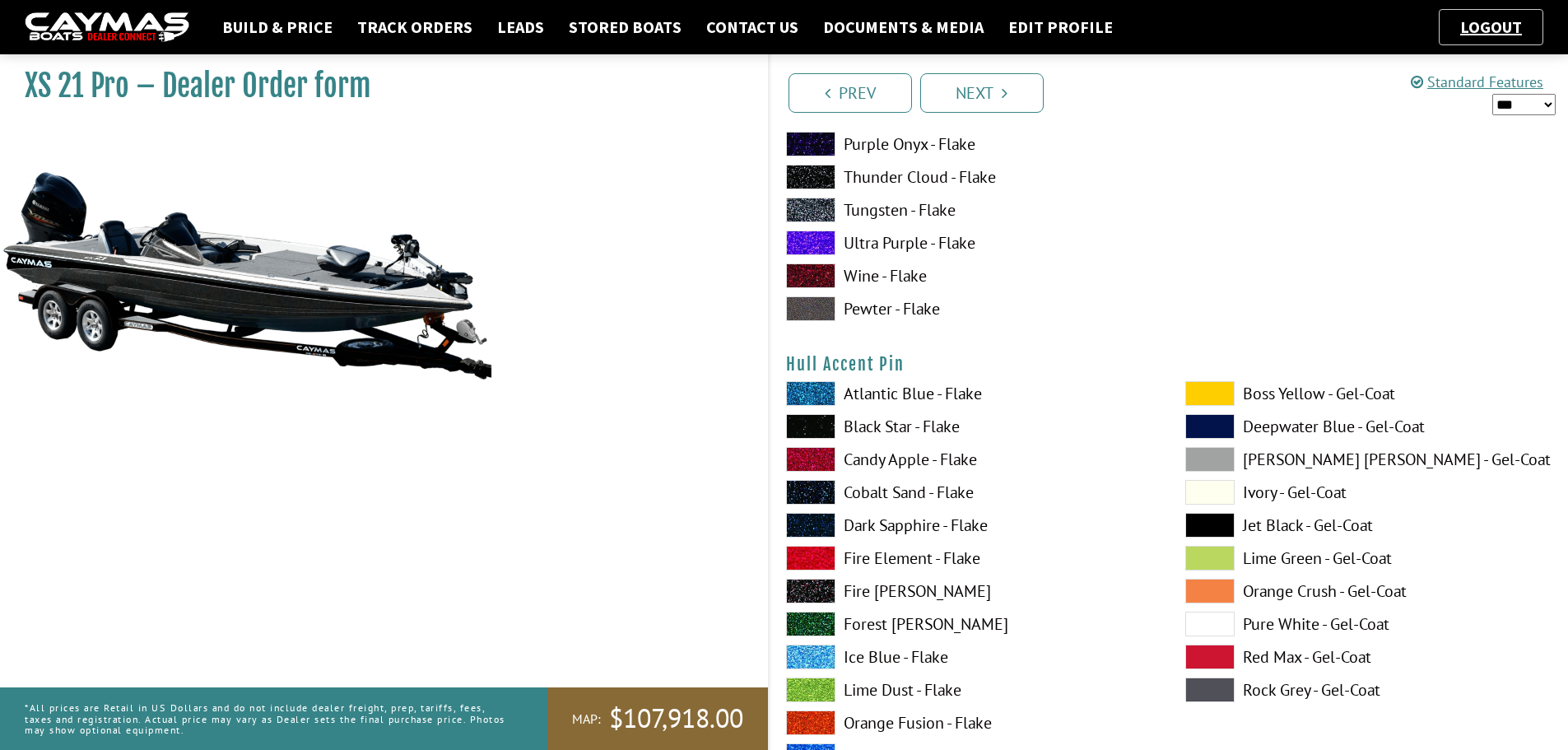
click at [1206, 618] on span at bounding box center [1209, 624] width 49 height 25
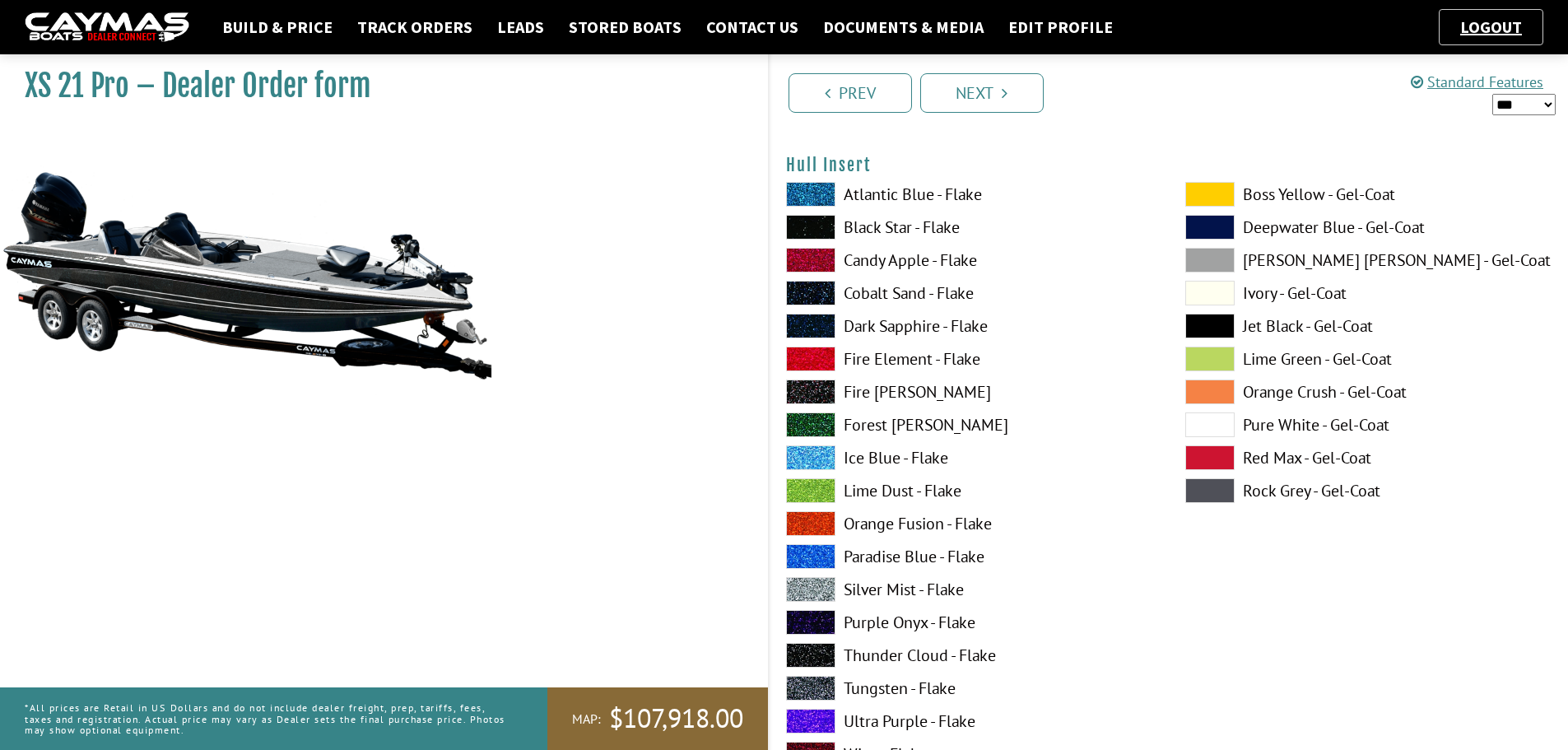
scroll to position [7407, 0]
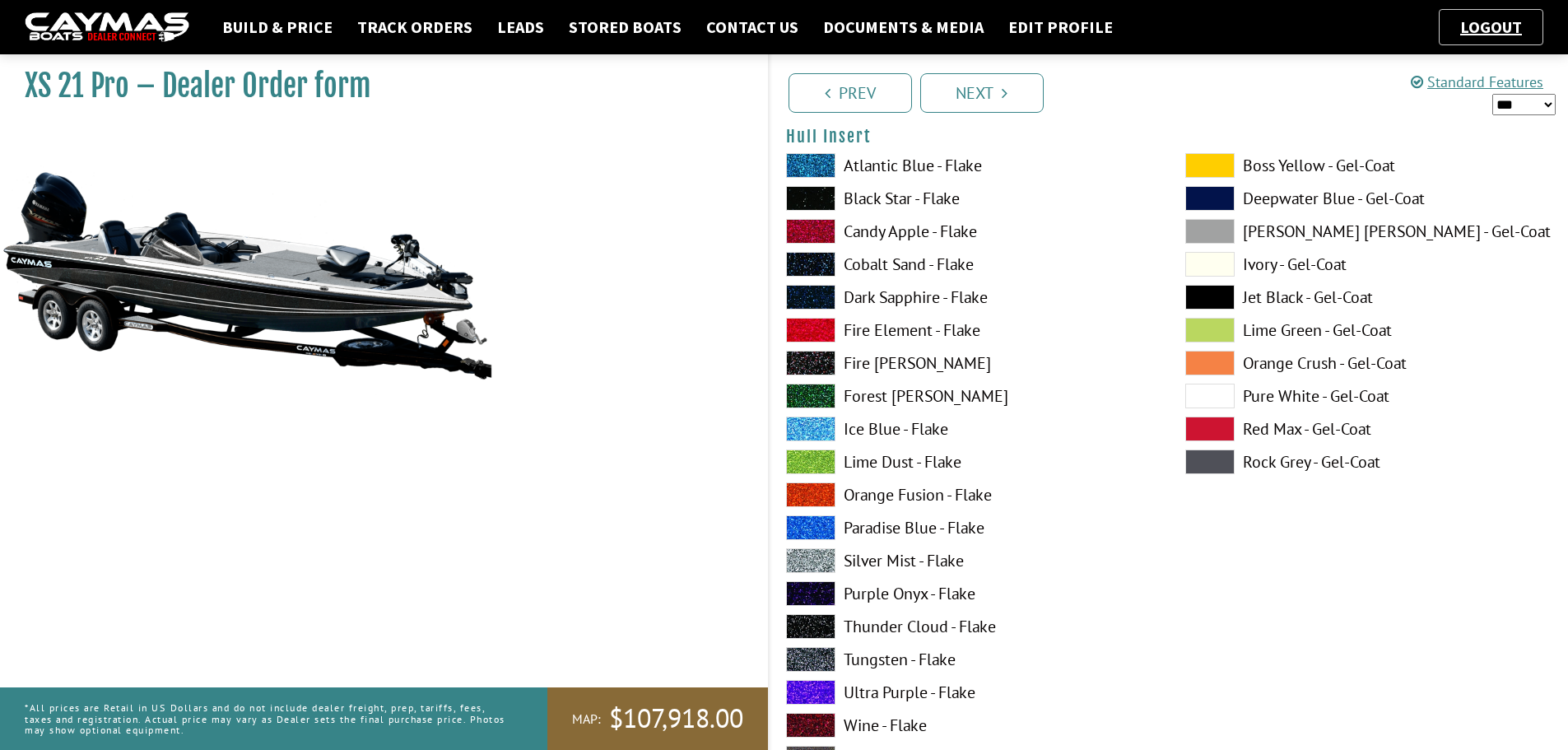
click at [906, 558] on label "Silver Mist - Flake" at bounding box center [969, 561] width 366 height 25
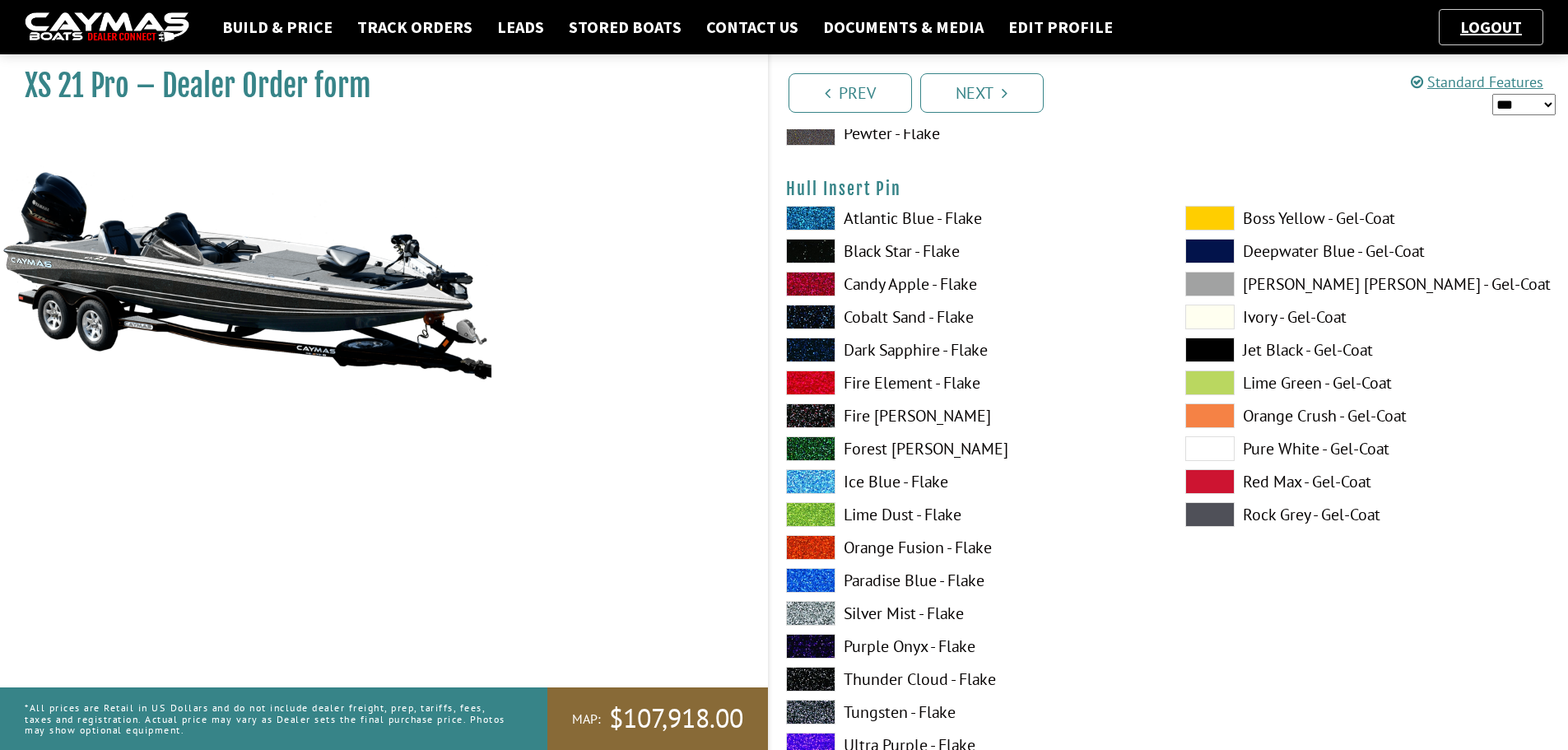
scroll to position [8066, 0]
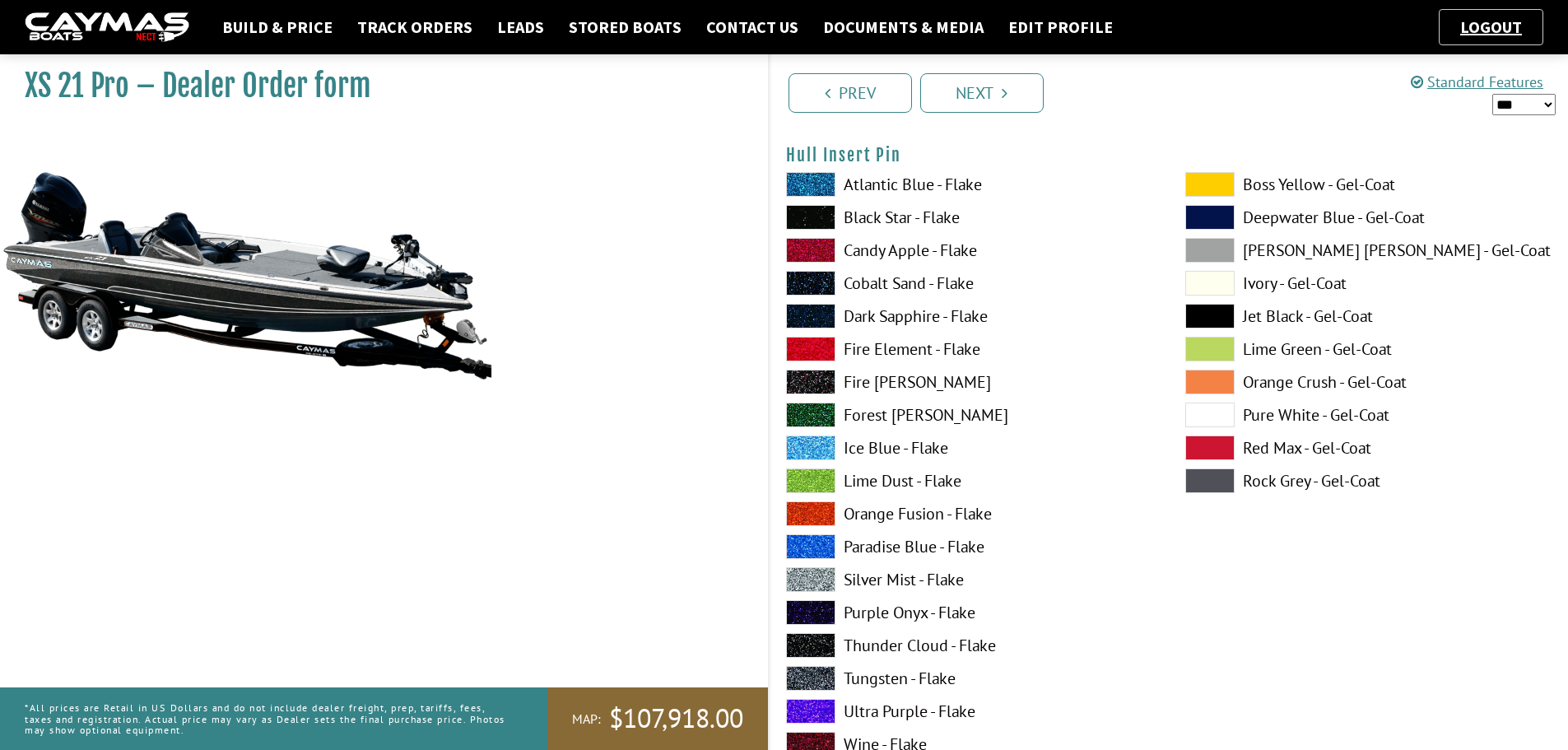
click at [973, 641] on label "Thunder Cloud - Flake" at bounding box center [969, 646] width 366 height 25
click at [856, 574] on label "Silver Mist - Flake" at bounding box center [969, 580] width 366 height 25
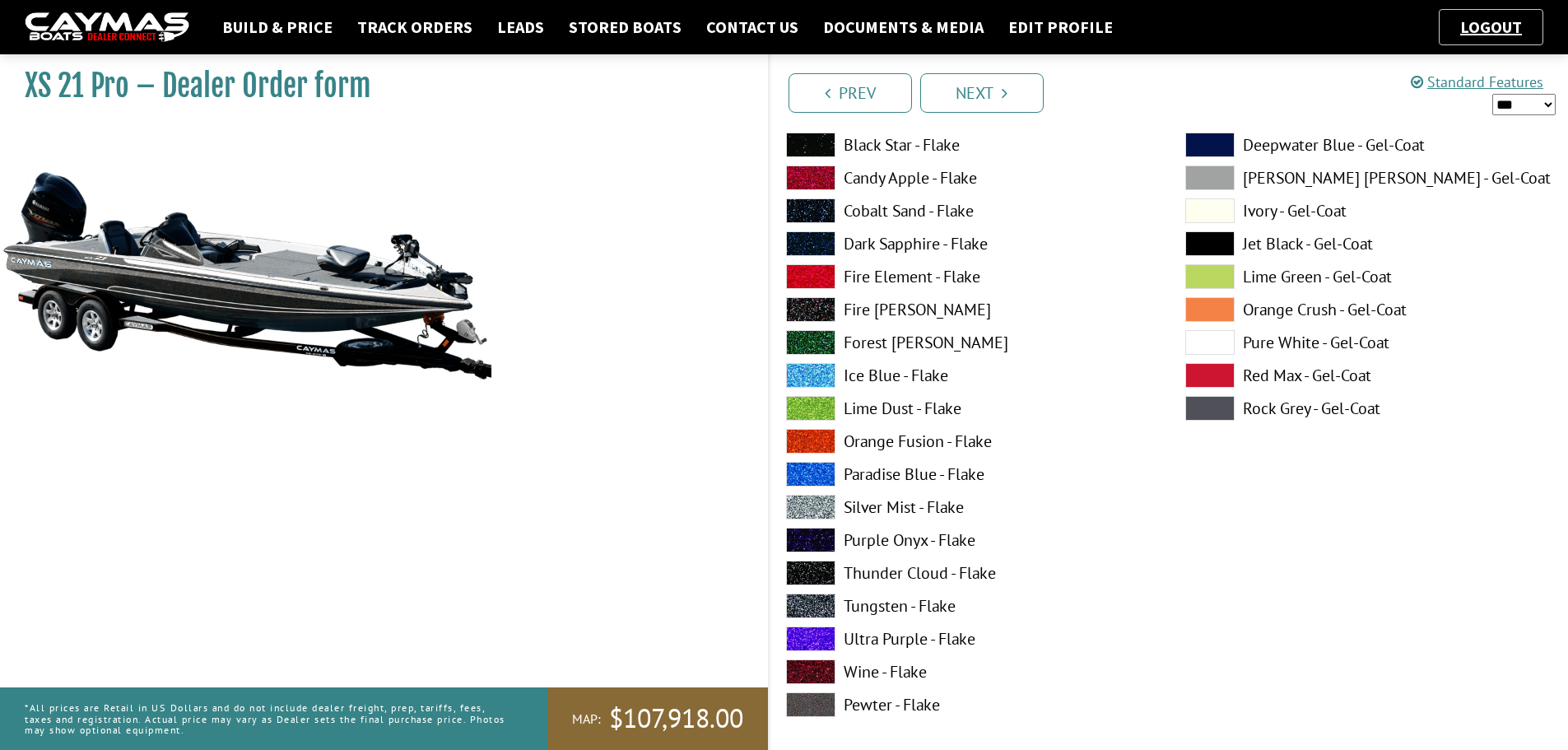
scroll to position [7489, 0]
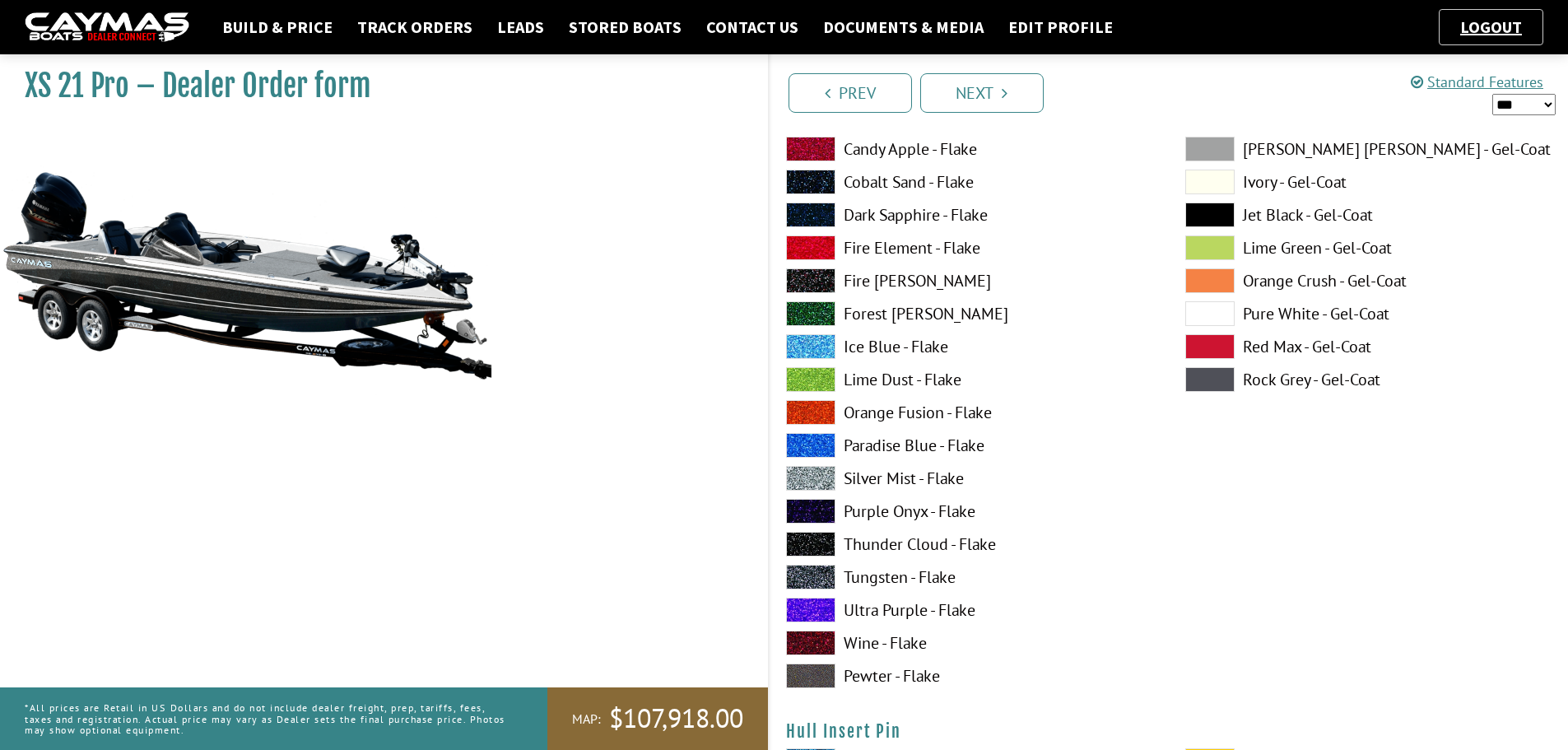
click at [933, 548] on label "Thunder Cloud - Flake" at bounding box center [969, 544] width 366 height 25
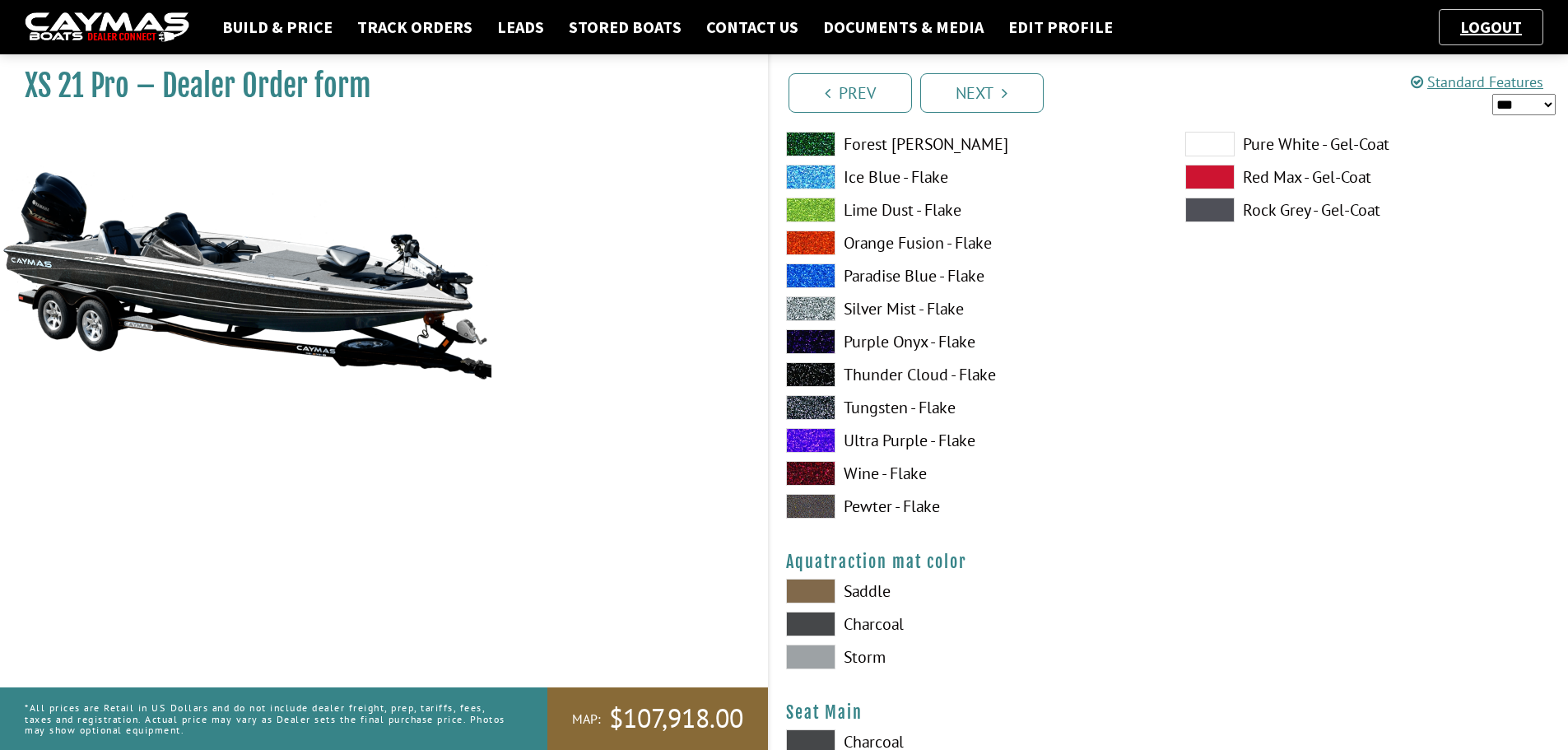
scroll to position [8560, 0]
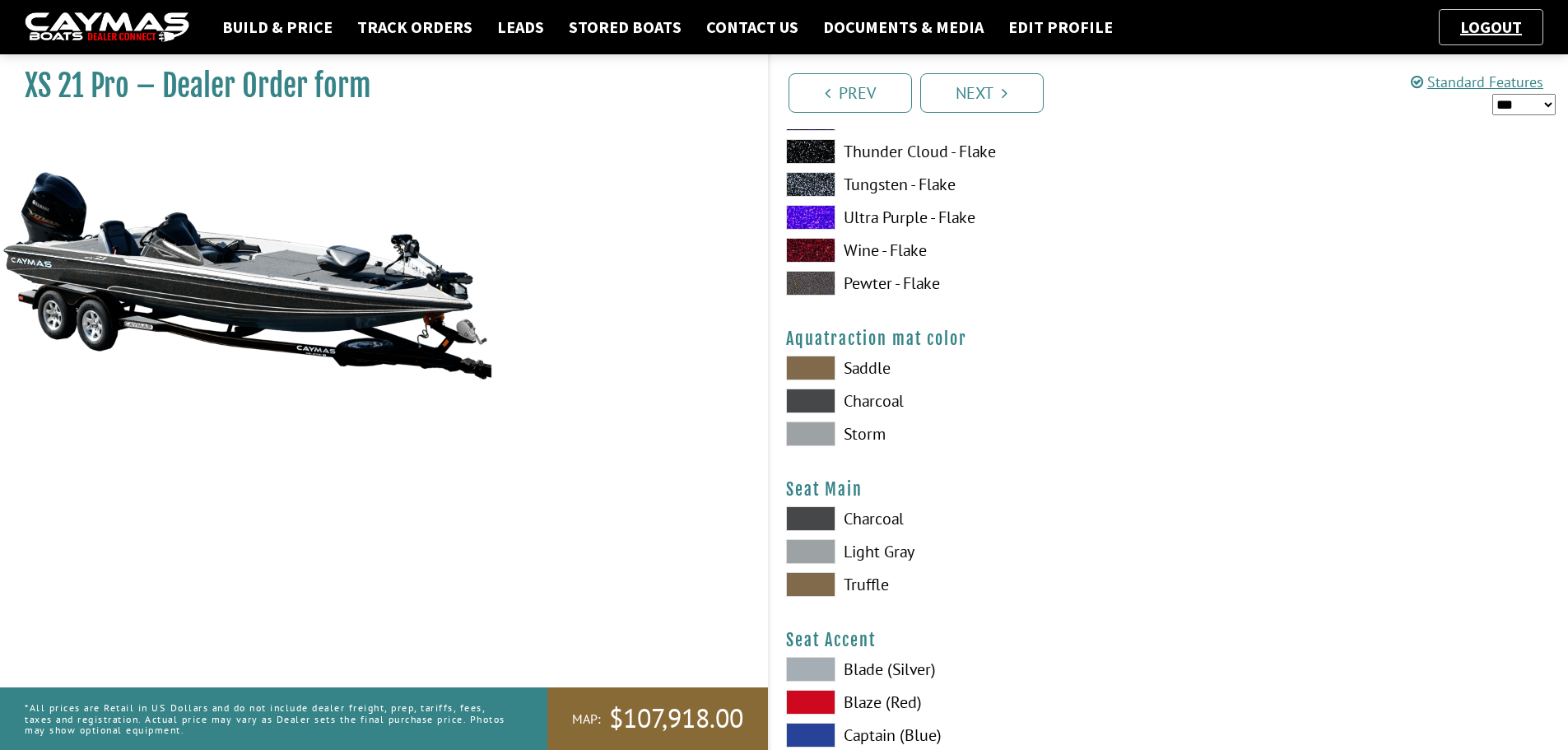
click at [893, 395] on label "Charcoal" at bounding box center [969, 401] width 366 height 25
click at [874, 514] on label "Charcoal" at bounding box center [969, 519] width 366 height 25
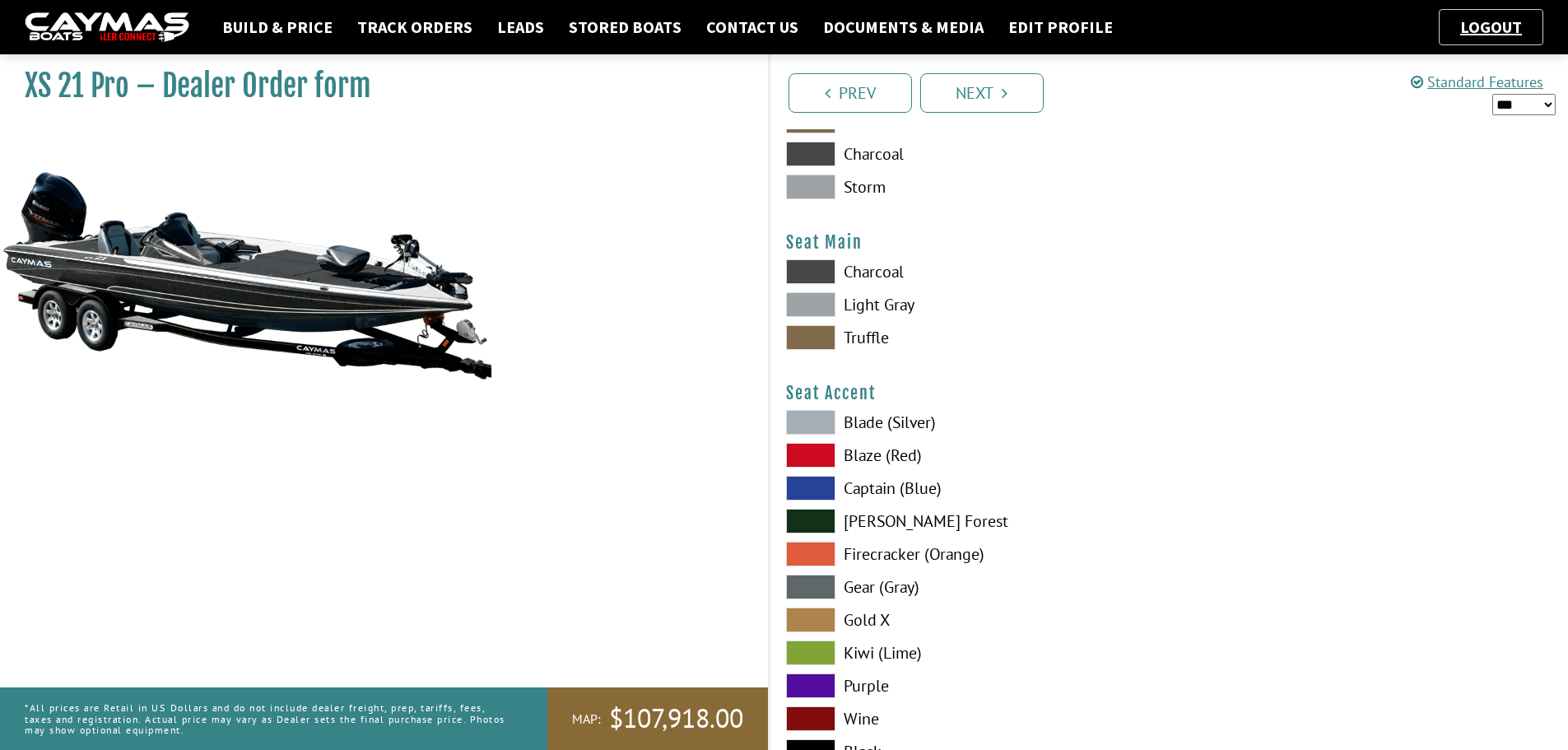
scroll to position [8889, 0]
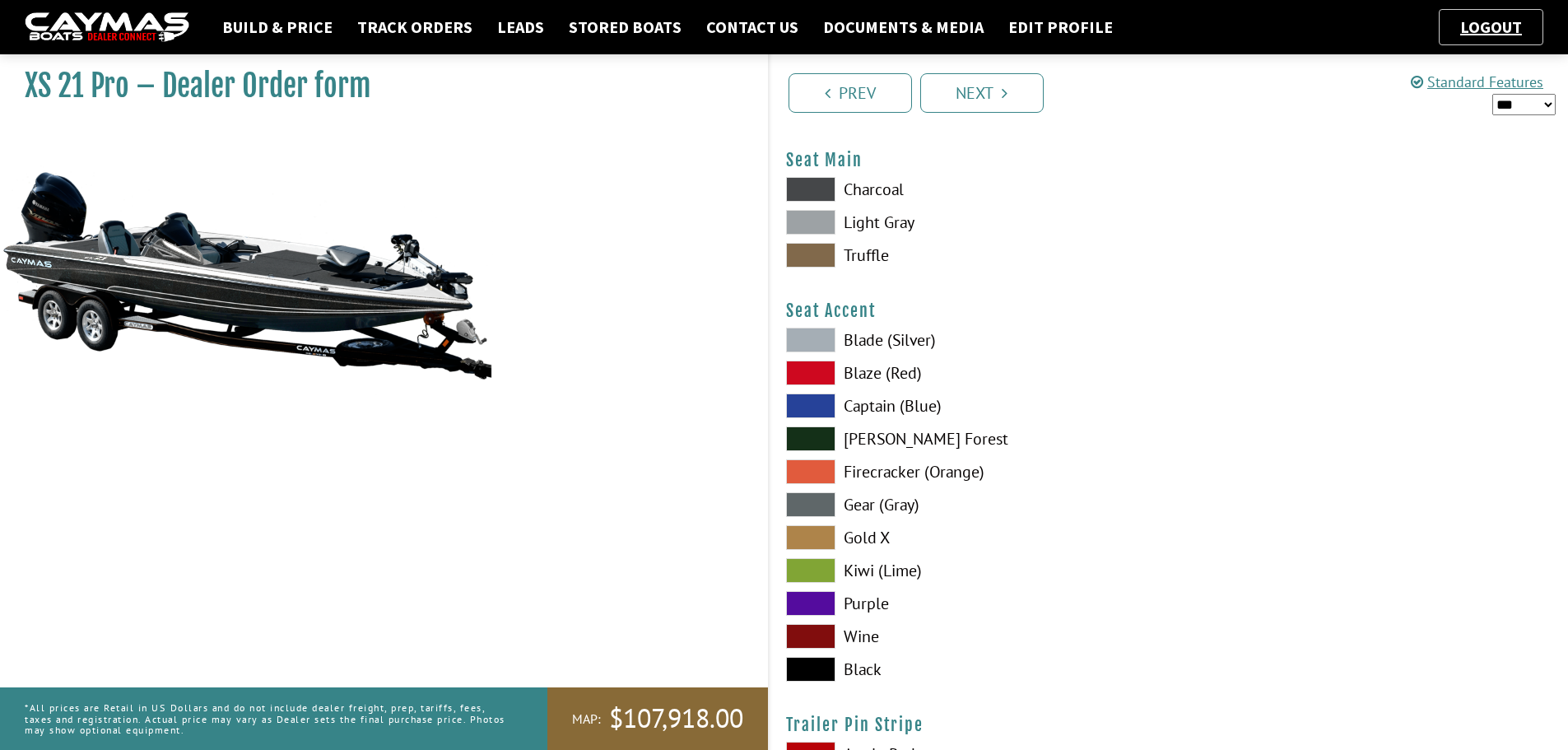
drag, startPoint x: 915, startPoint y: 343, endPoint x: 930, endPoint y: 355, distance: 19.2
click at [915, 343] on label "Blade (Silver)" at bounding box center [969, 340] width 366 height 25
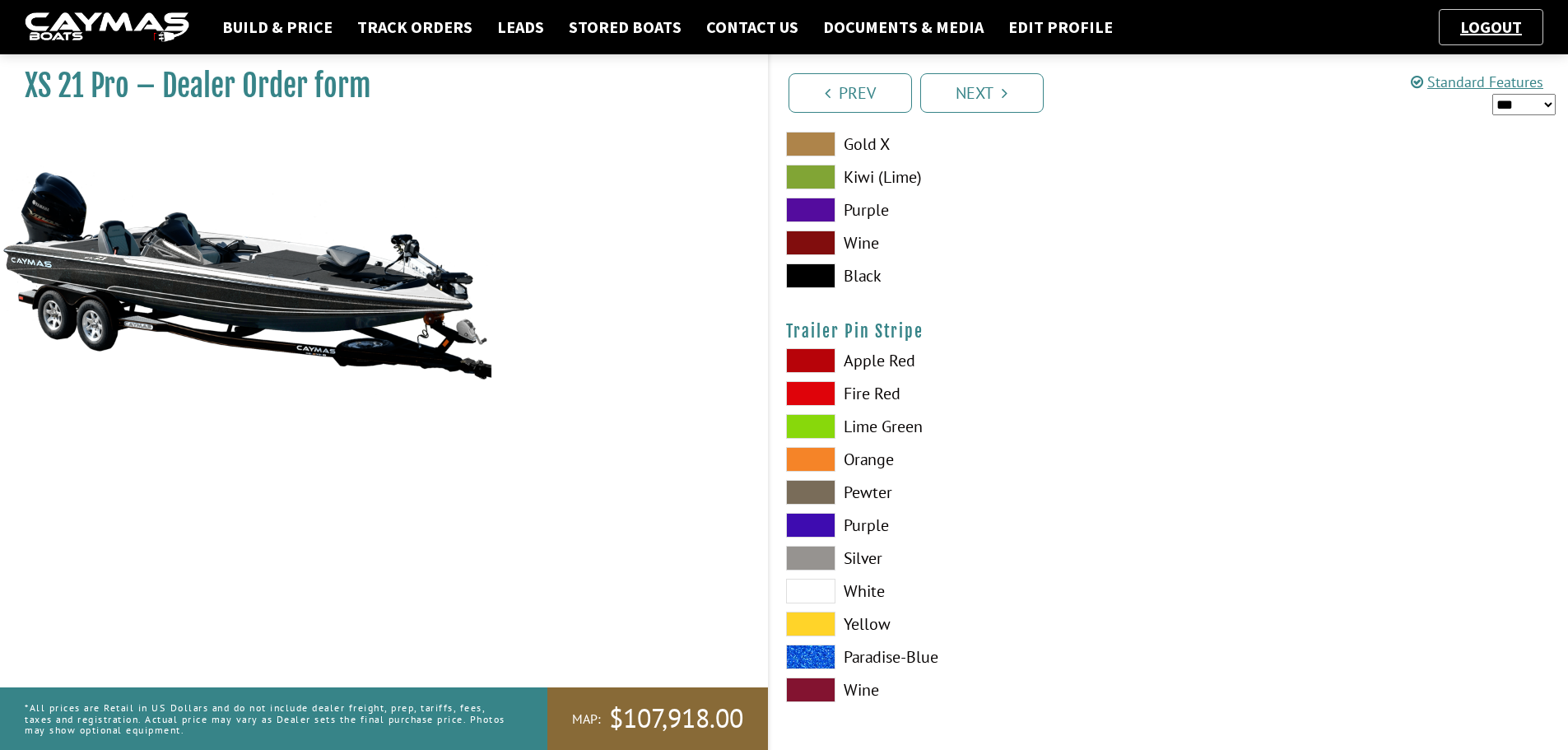
scroll to position [9283, 0]
click at [1494, 25] on link "Logout" at bounding box center [1491, 26] width 78 height 20
click at [970, 88] on link "Next" at bounding box center [982, 93] width 124 height 40
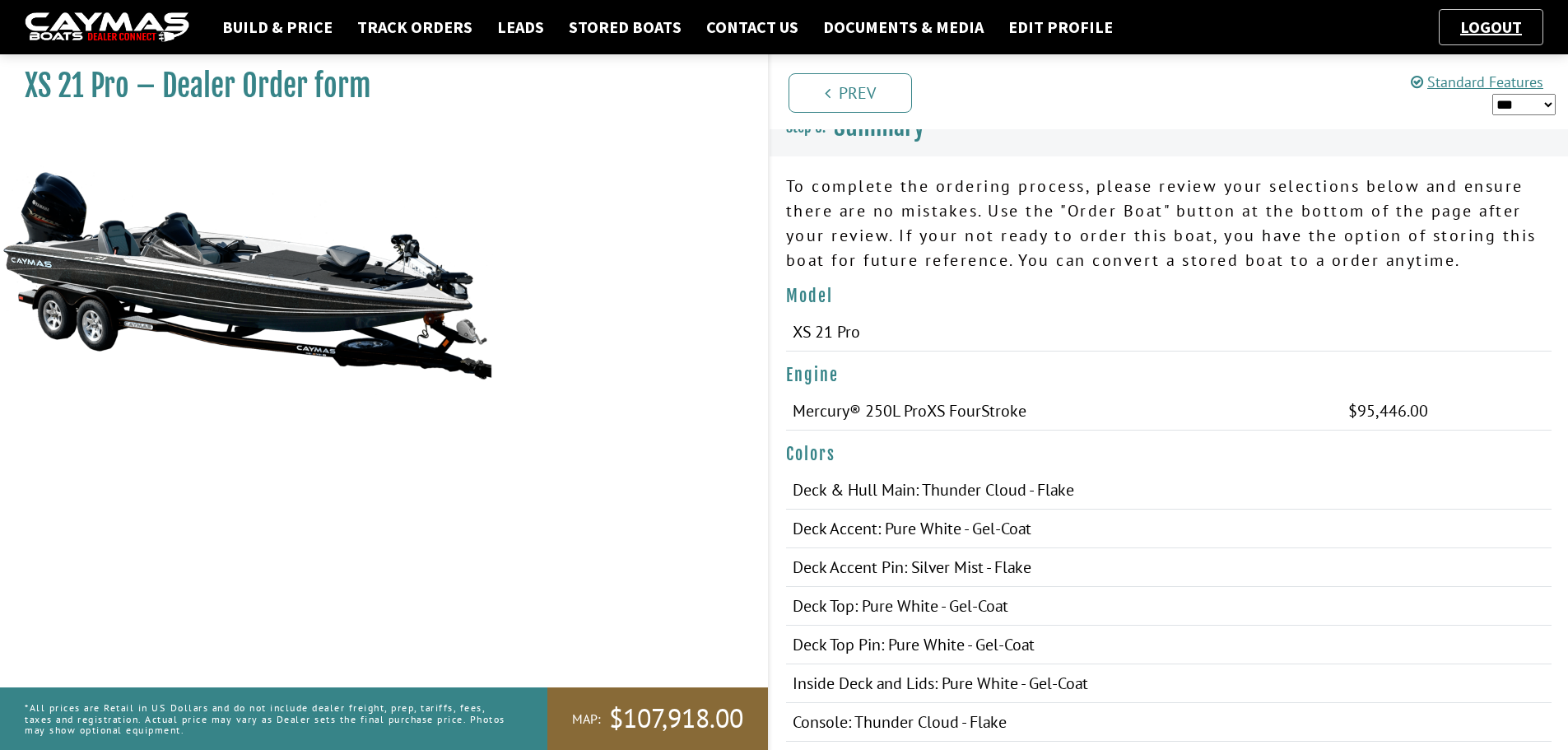
scroll to position [0, 0]
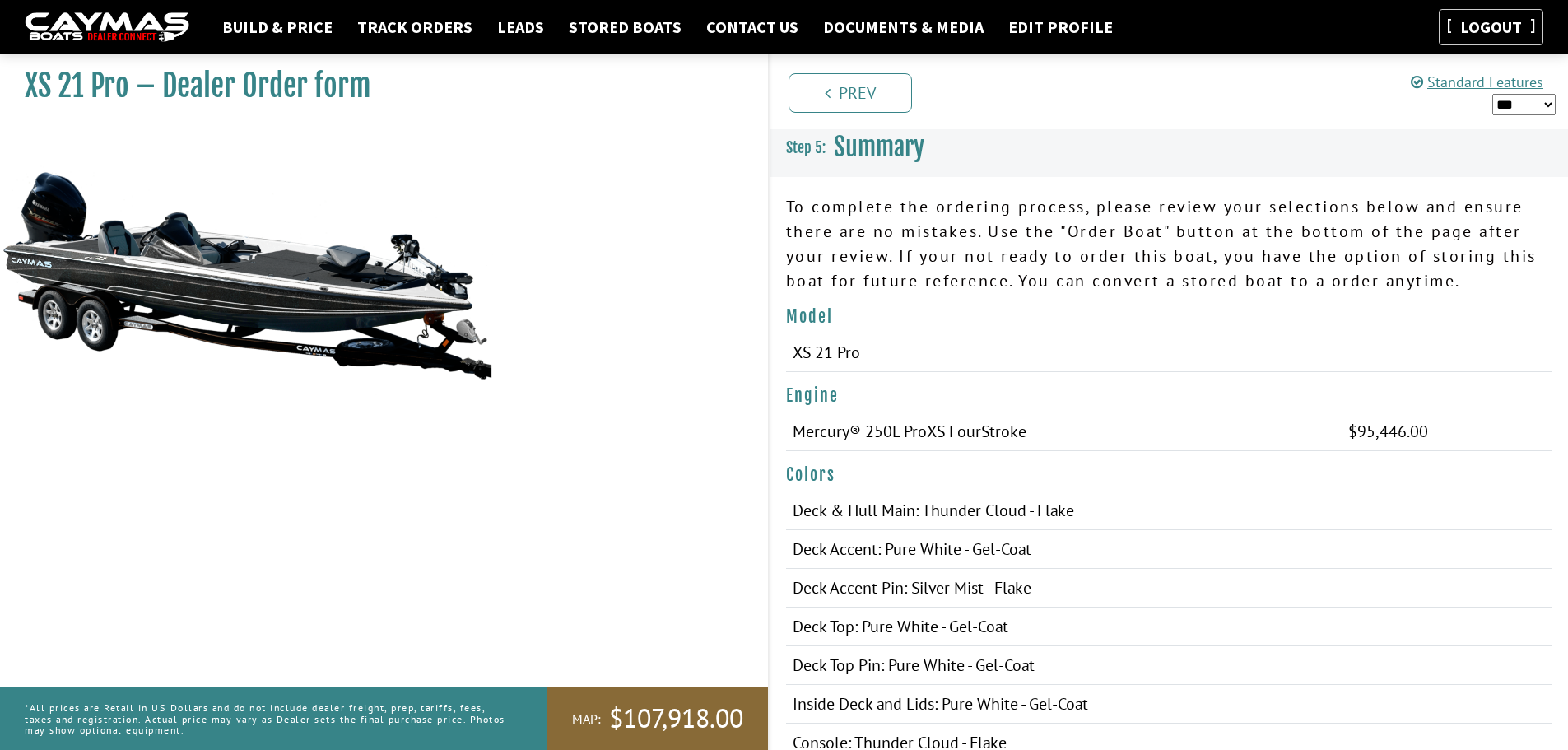
click at [1495, 25] on link "Logout" at bounding box center [1491, 26] width 78 height 20
